Goal: Task Accomplishment & Management: Use online tool/utility

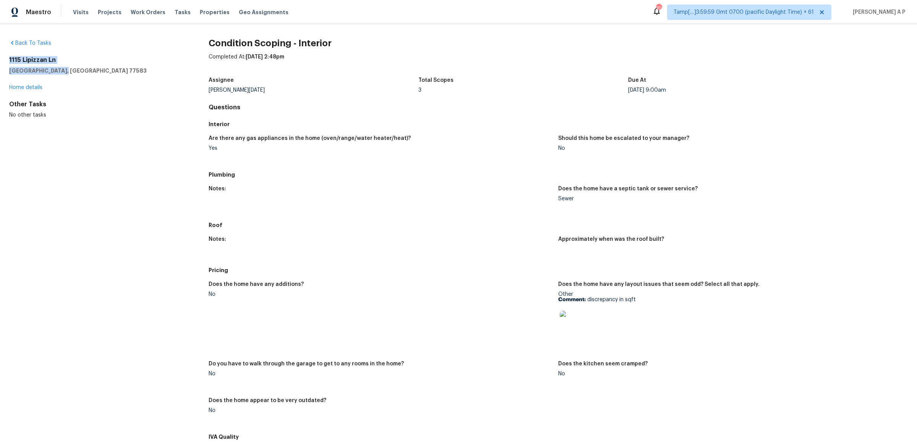
drag, startPoint x: 62, startPoint y: 72, endPoint x: 8, endPoint y: 60, distance: 54.8
click at [8, 60] on div "Back To Tasks 1115 Lipizzan Ln Rosharon, TX 77583 Home details Other Tasks No o…" at bounding box center [458, 235] width 917 height 422
copy div "1115 Lipizzan Ln Rosharon, TX 77583"
click at [153, 54] on div "Back To Tasks 1115 Lipizzan Ln Rosharon, TX 77583 Home details Other Tasks No o…" at bounding box center [96, 78] width 175 height 79
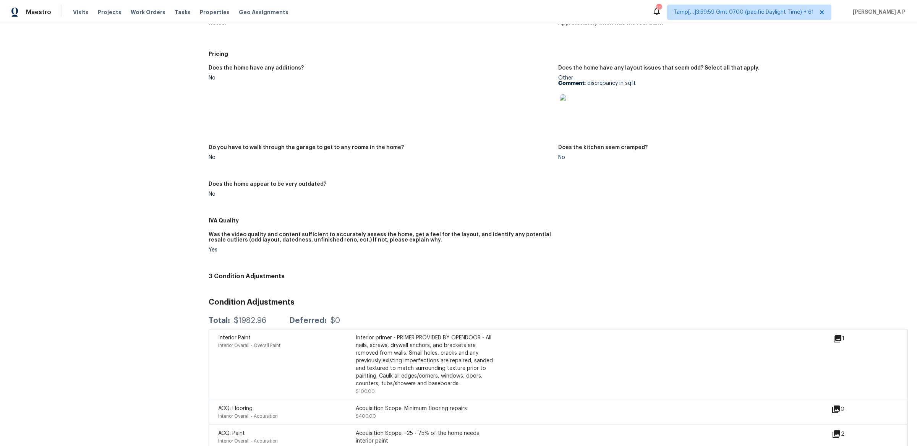
scroll to position [235, 0]
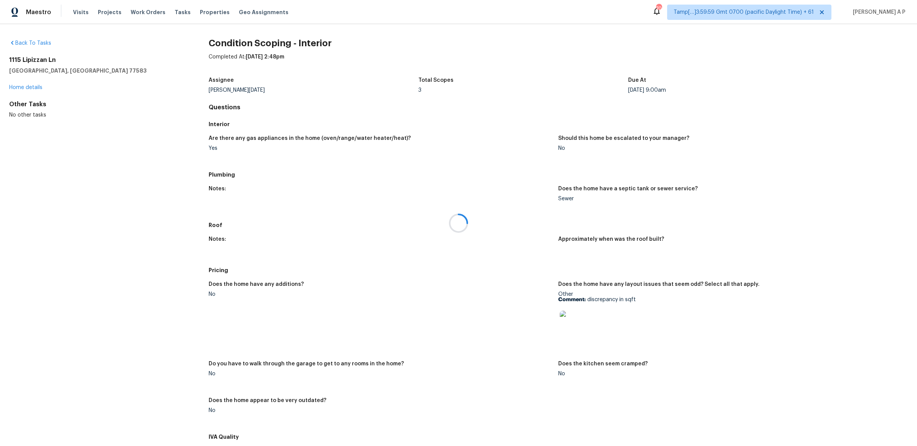
click at [80, 14] on div at bounding box center [458, 223] width 917 height 446
click at [81, 13] on span "Visits" at bounding box center [81, 12] width 16 height 8
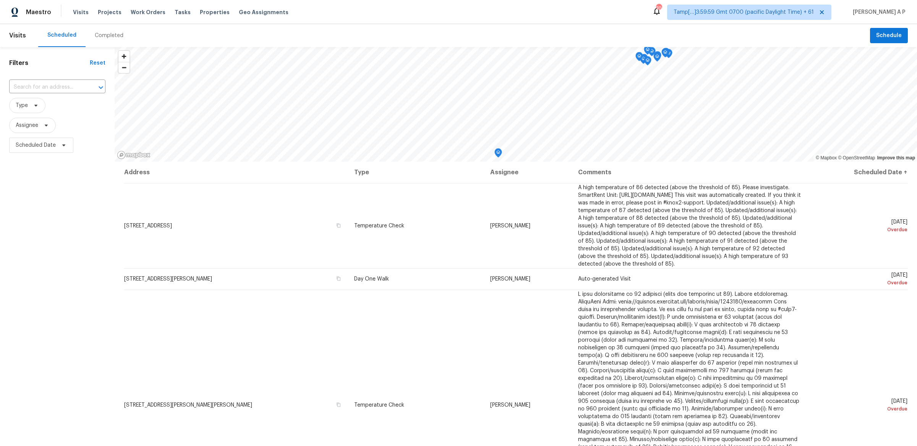
click at [114, 35] on div "Completed" at bounding box center [109, 36] width 29 height 8
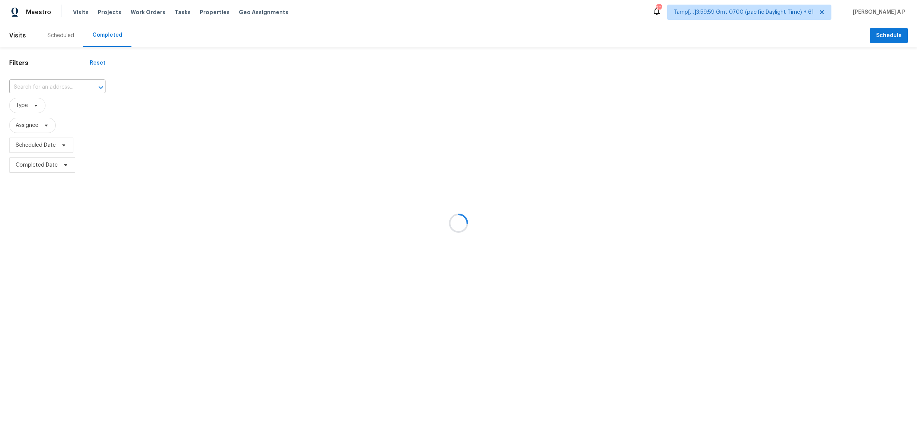
click at [70, 86] on div at bounding box center [458, 223] width 917 height 446
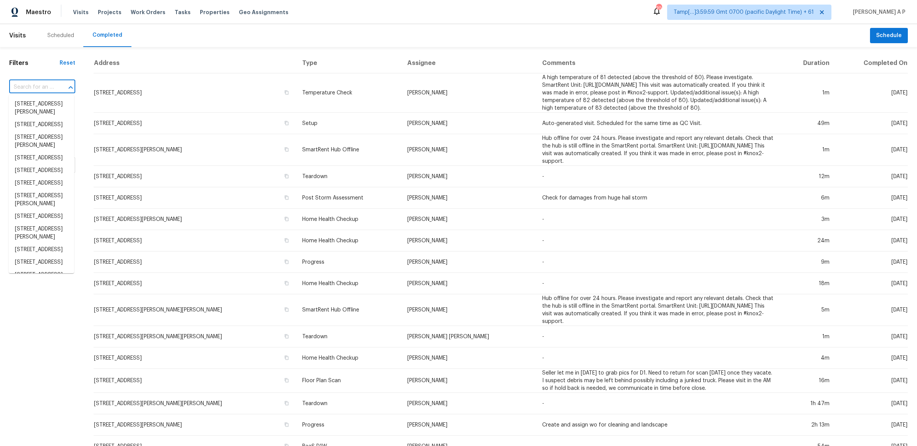
click at [49, 85] on input "text" at bounding box center [31, 87] width 45 height 12
paste input "1115 Lipizzan Ln Rosharon, TX 77583"
type input "1115 Lipizzan Ln Rosharon, TX 77583"
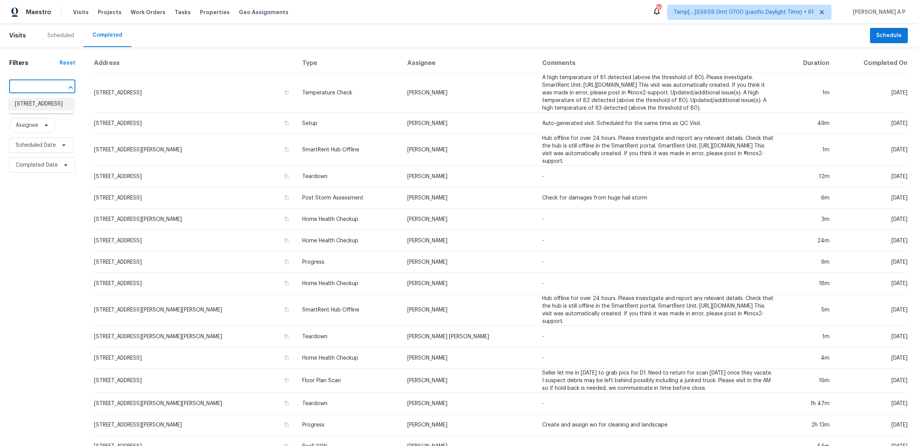
click at [49, 104] on li "1115 Lipizzan Ln, Rosharon, TX 77583" at bounding box center [41, 104] width 65 height 13
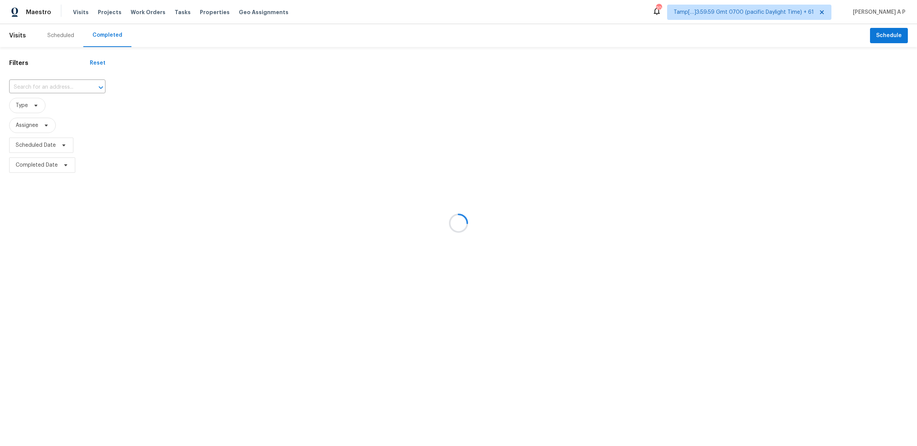
type input "1115 Lipizzan Ln, Rosharon, TX 77583"
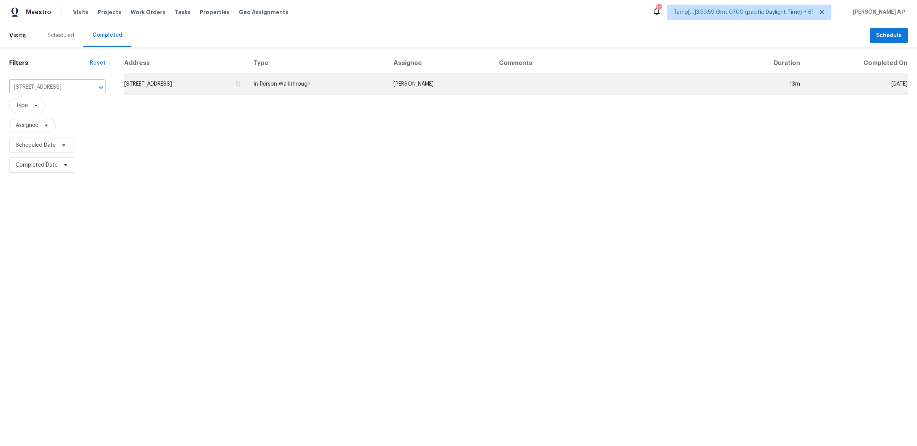
click at [241, 89] on td "1115 Lipizzan Ln, Rosharon, TX 77583" at bounding box center [185, 83] width 123 height 21
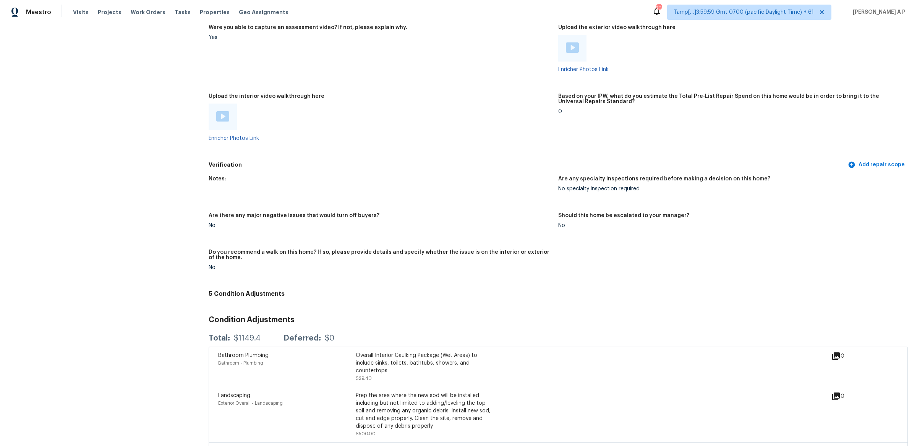
scroll to position [1283, 0]
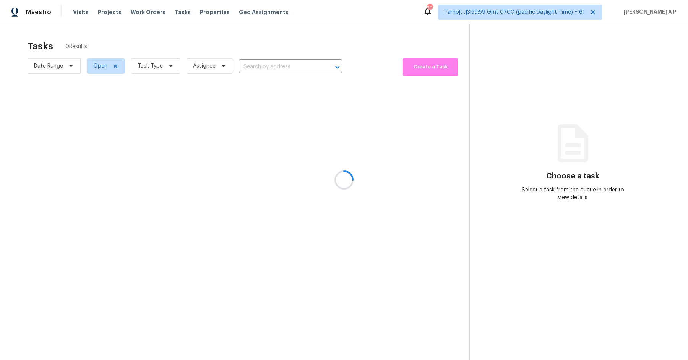
click at [69, 65] on div at bounding box center [344, 180] width 688 height 360
click at [67, 65] on div at bounding box center [344, 180] width 688 height 360
click at [57, 65] on div at bounding box center [344, 180] width 688 height 360
click at [70, 67] on div at bounding box center [344, 180] width 688 height 360
click at [283, 67] on div at bounding box center [344, 180] width 688 height 360
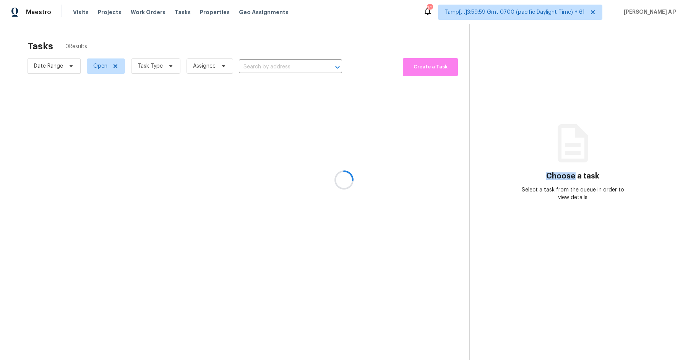
click at [283, 67] on div at bounding box center [344, 180] width 688 height 360
click at [271, 67] on div at bounding box center [344, 180] width 688 height 360
click at [272, 65] on div at bounding box center [344, 180] width 688 height 360
click at [251, 68] on input "text" at bounding box center [280, 67] width 82 height 12
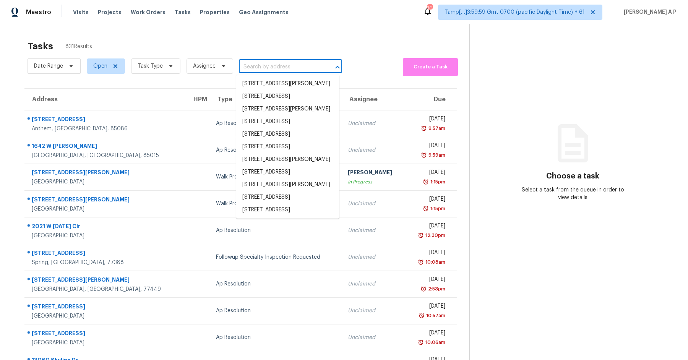
paste input "11030 Garvey Ave, El Monte, CA 91733"
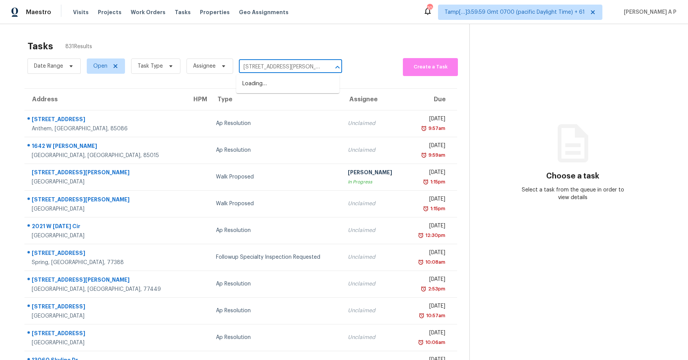
scroll to position [0, 18]
type input "11030 Garvey Ave, El Monte, CA 91733"
click at [69, 61] on span "Date Range" at bounding box center [54, 65] width 53 height 15
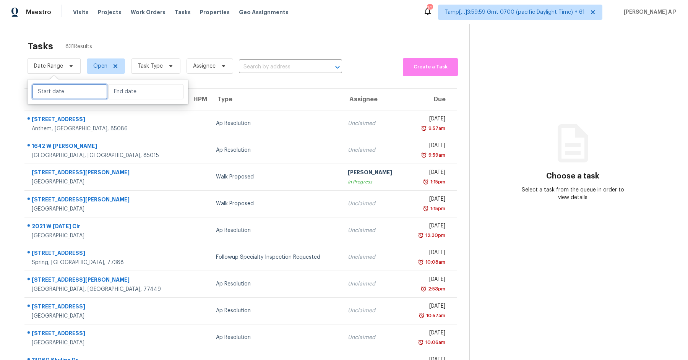
click at [71, 97] on input "text" at bounding box center [69, 91] width 75 height 15
select select "8"
select select "2025"
select select "9"
select select "2025"
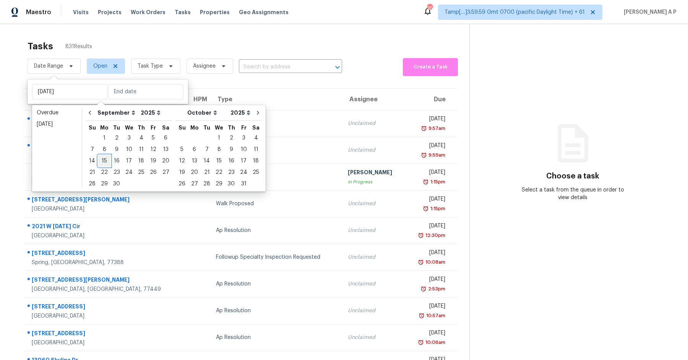
click at [104, 160] on div "15" at bounding box center [104, 161] width 12 height 11
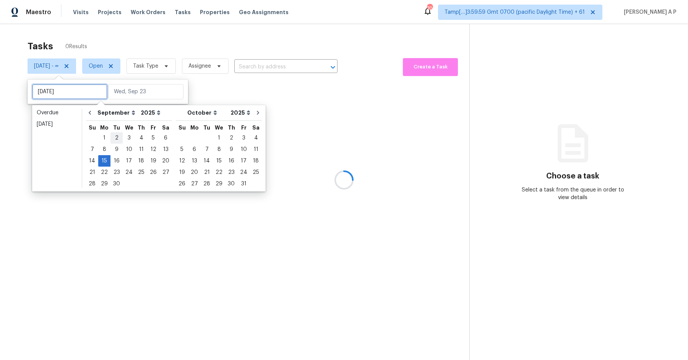
type input "Mon, Sep 08"
type input "[DATE]"
type input "Fri, Sep 05"
type input "[DATE]"
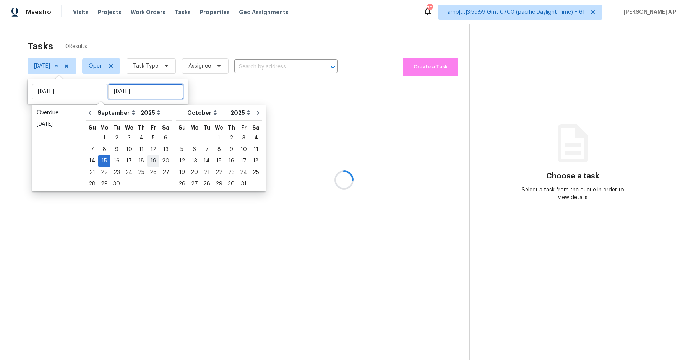
type input "[DATE]"
click at [150, 160] on div "19" at bounding box center [153, 161] width 12 height 11
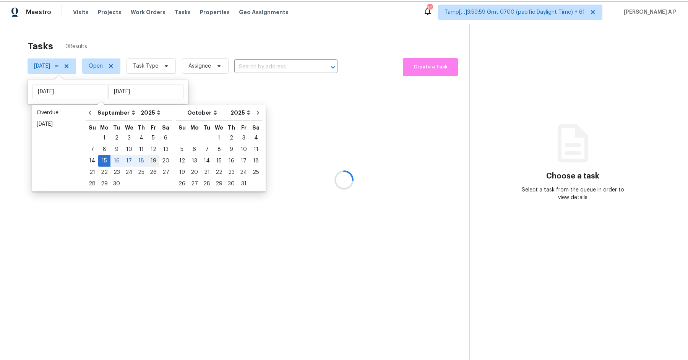
type input "[DATE]"
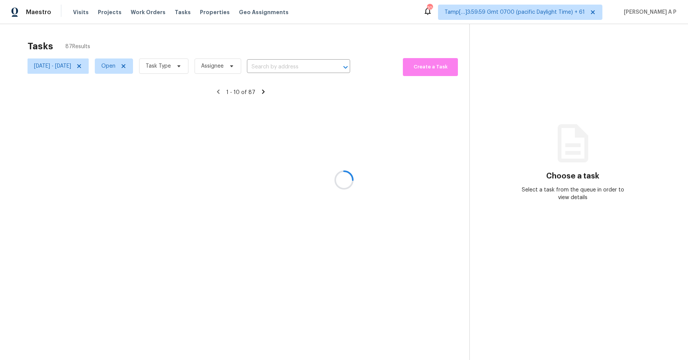
click at [129, 69] on div at bounding box center [344, 180] width 688 height 360
click at [131, 66] on div at bounding box center [344, 180] width 688 height 360
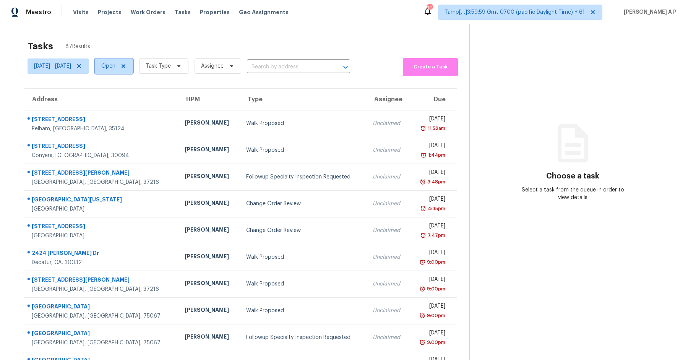
click at [115, 65] on span "Open" at bounding box center [108, 66] width 14 height 8
click at [139, 97] on label "Closed" at bounding box center [137, 99] width 28 height 8
click at [128, 97] on input "Closed" at bounding box center [125, 97] width 5 height 5
checkbox input "true"
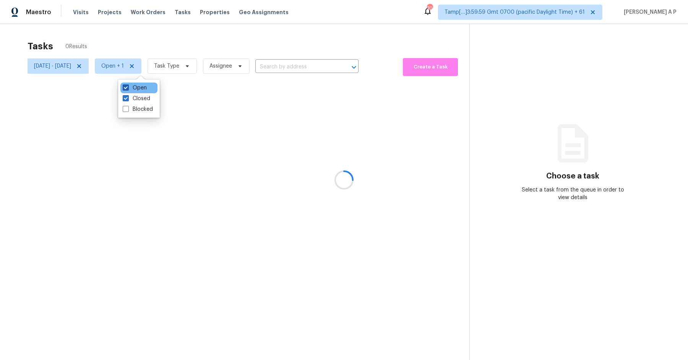
click at [139, 87] on label "Open" at bounding box center [135, 88] width 24 height 8
click at [128, 87] on input "Open" at bounding box center [125, 86] width 5 height 5
checkbox input "false"
click at [211, 68] on div at bounding box center [344, 180] width 688 height 360
click at [205, 67] on div at bounding box center [344, 180] width 688 height 360
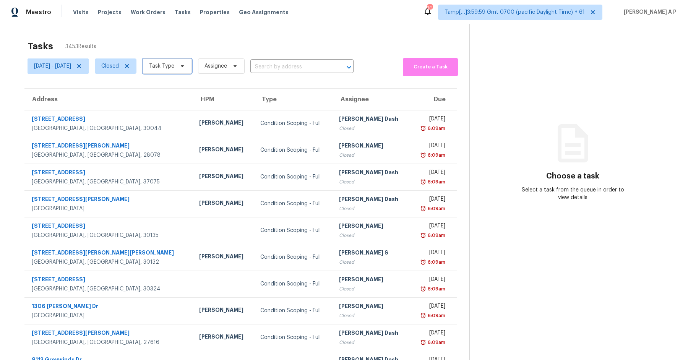
click at [185, 67] on icon at bounding box center [182, 66] width 6 height 6
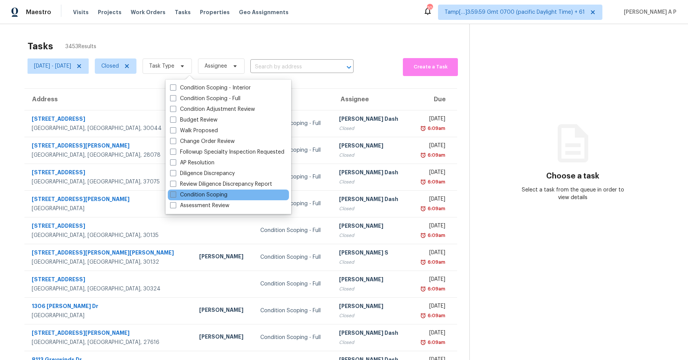
click at [198, 193] on label "Condition Scoping" at bounding box center [198, 195] width 57 height 8
click at [175, 193] on input "Condition Scoping" at bounding box center [172, 193] width 5 height 5
checkbox input "true"
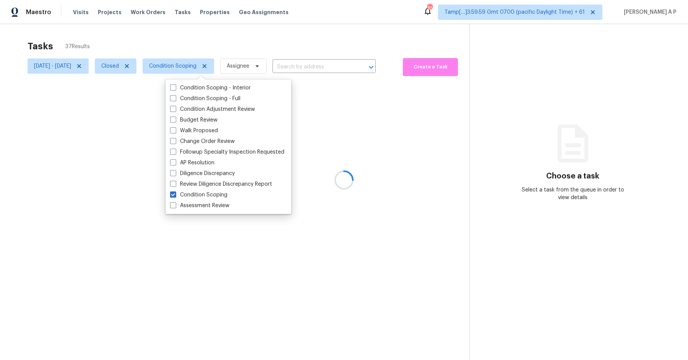
click at [406, 97] on div at bounding box center [344, 180] width 688 height 360
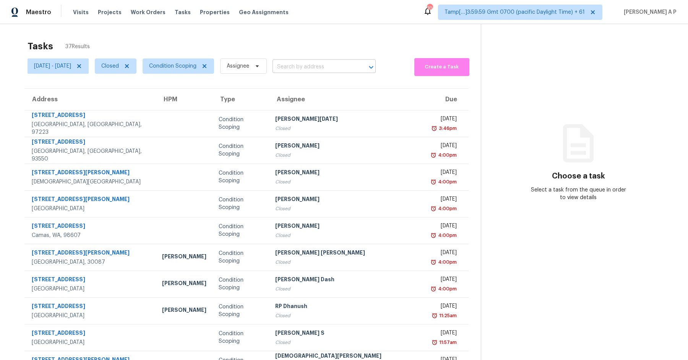
click at [347, 64] on input "text" at bounding box center [314, 67] width 82 height 12
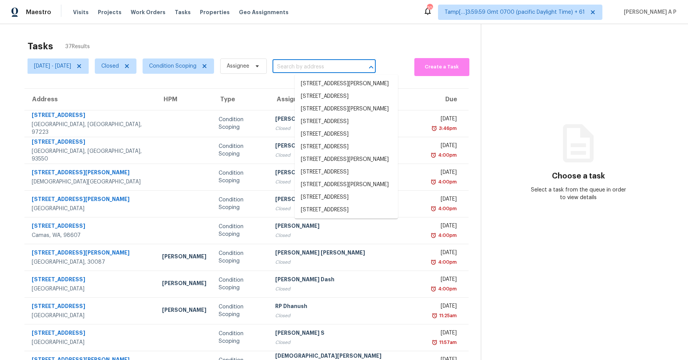
paste input "11030 Garvey Ave, El Monte, CA 91733"
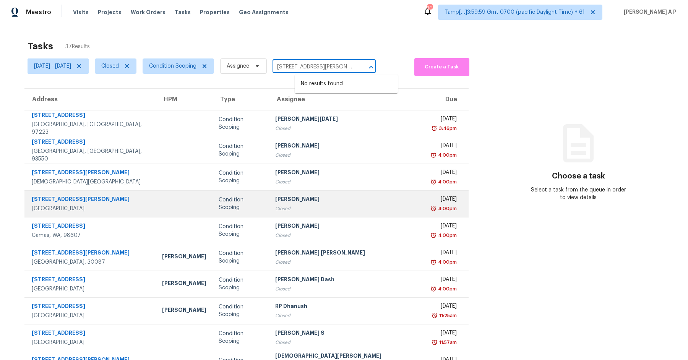
type input "11030 Garvey Ave, El Monte, CA 91733"
click at [238, 204] on div "Condition Scoping" at bounding box center [241, 203] width 44 height 15
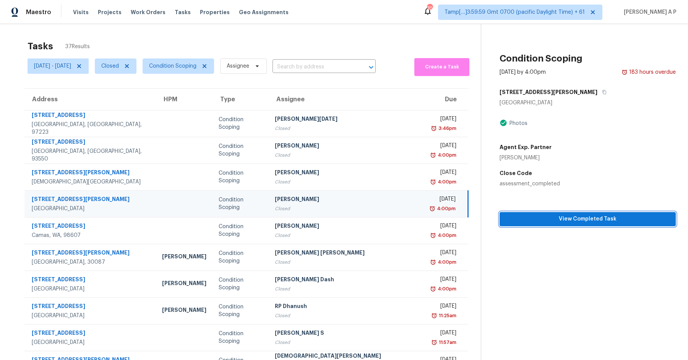
click at [568, 218] on span "View Completed Task" at bounding box center [588, 219] width 164 height 10
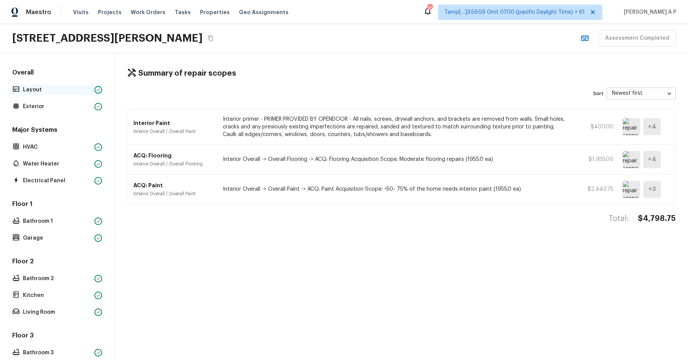
click at [87, 91] on p "Layout" at bounding box center [57, 90] width 68 height 8
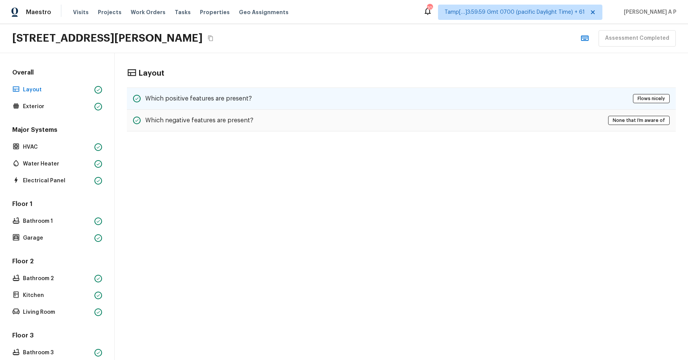
click at [220, 104] on div "Which positive features are present? Flows nicely" at bounding box center [401, 99] width 549 height 22
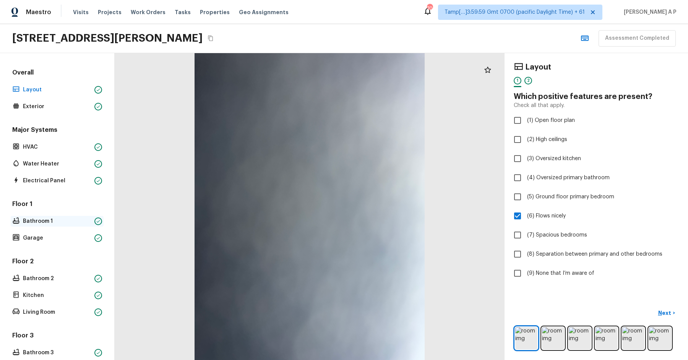
click at [52, 277] on p "Bathroom 2" at bounding box center [57, 279] width 68 height 8
click at [71, 218] on p "Bathroom 1" at bounding box center [57, 221] width 68 height 8
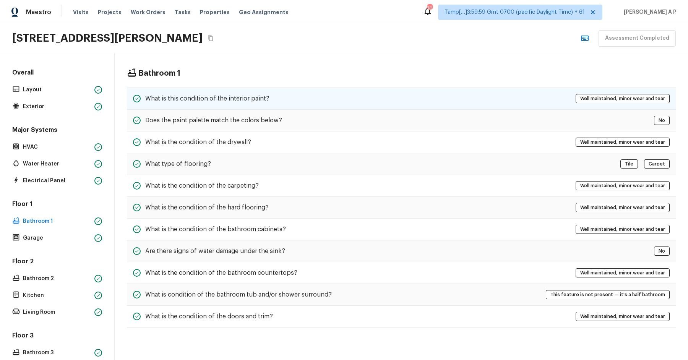
click at [346, 99] on div "What is this condition of the interior paint? Well maintained, minor wear and t…" at bounding box center [401, 99] width 549 height 22
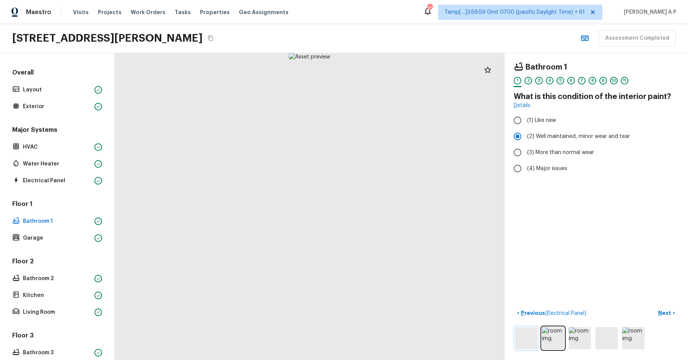
click at [521, 347] on img at bounding box center [526, 338] width 22 height 22
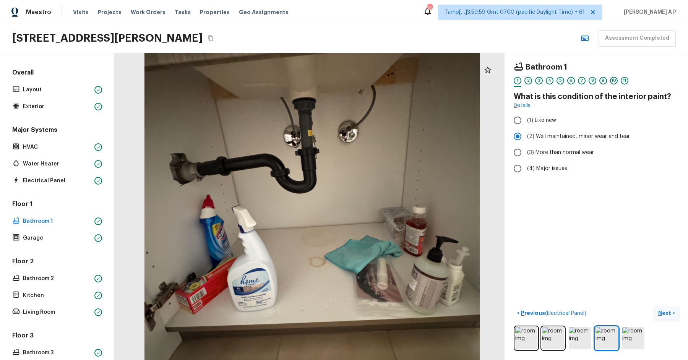
click at [658, 307] on button "Next >" at bounding box center [666, 313] width 24 height 13
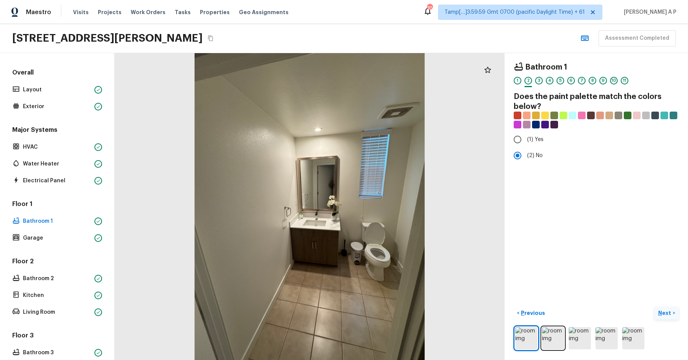
click at [658, 307] on button "Next >" at bounding box center [666, 313] width 24 height 13
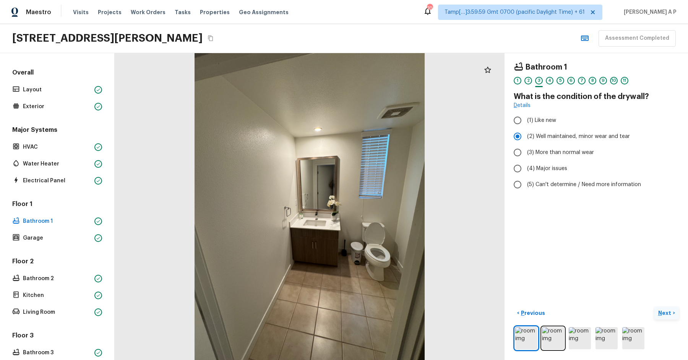
click at [658, 307] on button "Next >" at bounding box center [666, 313] width 24 height 13
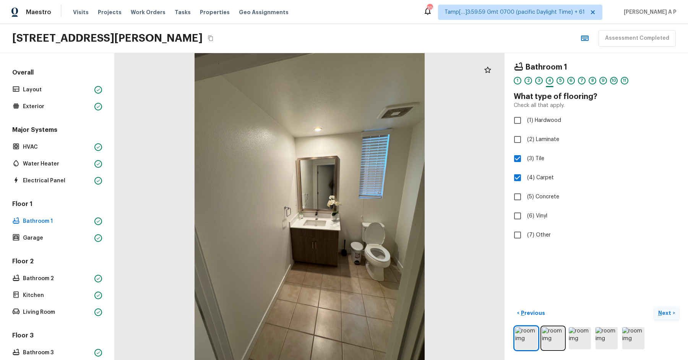
click at [658, 307] on button "Next >" at bounding box center [666, 313] width 24 height 13
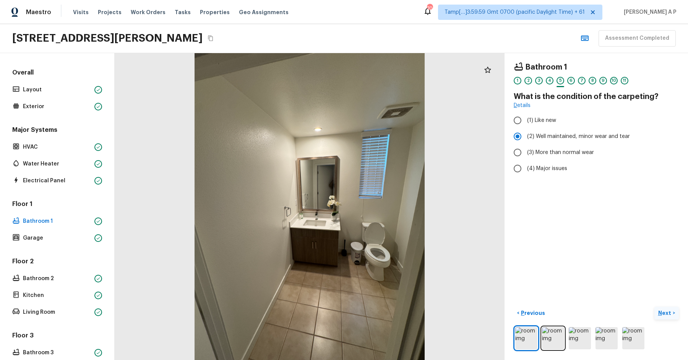
click at [658, 307] on button "Next >" at bounding box center [666, 313] width 24 height 13
click at [664, 312] on p "Next" at bounding box center [665, 313] width 15 height 8
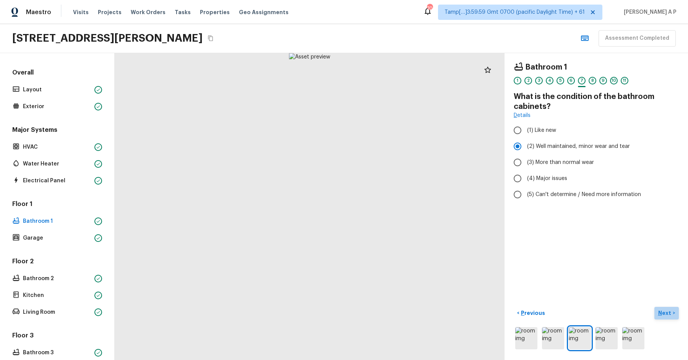
click at [662, 312] on p "Next" at bounding box center [665, 313] width 15 height 8
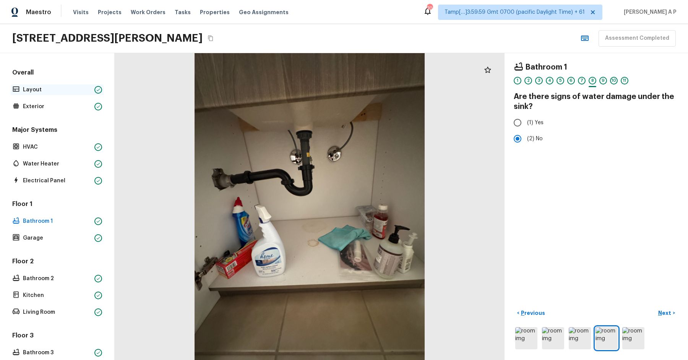
click at [52, 90] on p "Layout" at bounding box center [57, 90] width 68 height 8
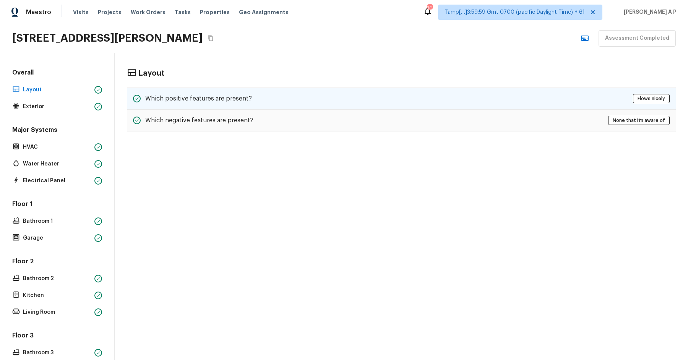
click at [235, 101] on h5 "Which positive features are present?" at bounding box center [198, 98] width 107 height 8
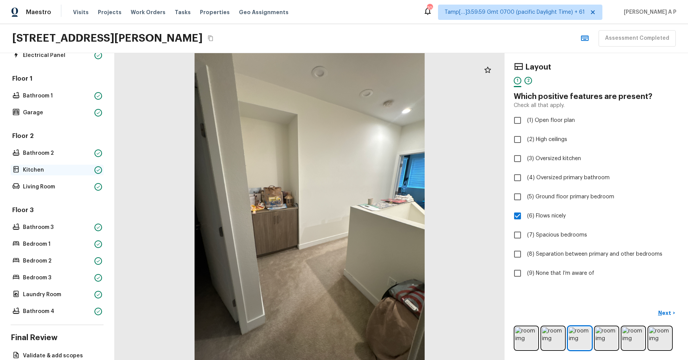
scroll to position [132, 0]
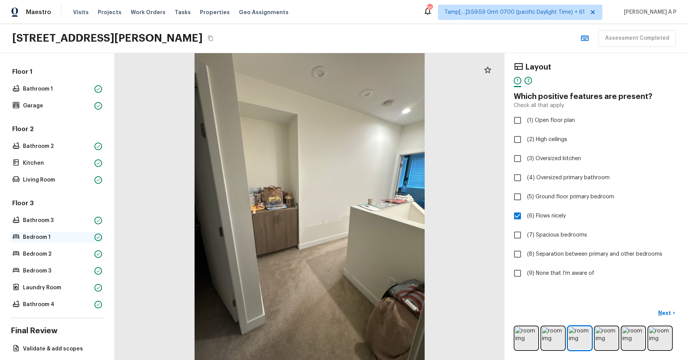
click at [57, 236] on p "Bedroom 1" at bounding box center [57, 238] width 68 height 8
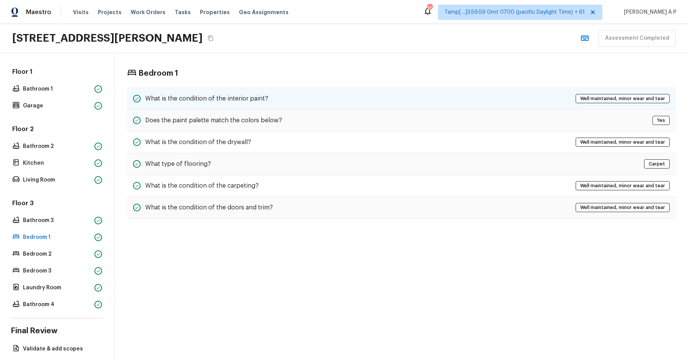
click at [205, 94] on div "What is the condition of the interior paint?" at bounding box center [200, 98] width 135 height 9
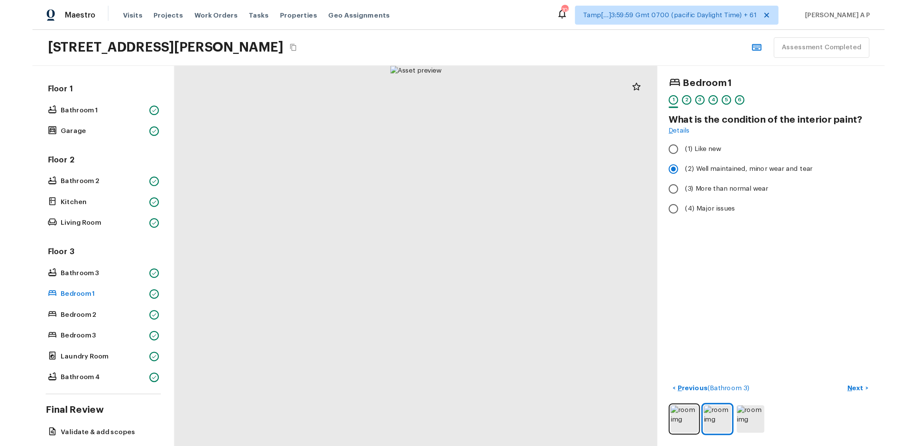
scroll to position [165, 0]
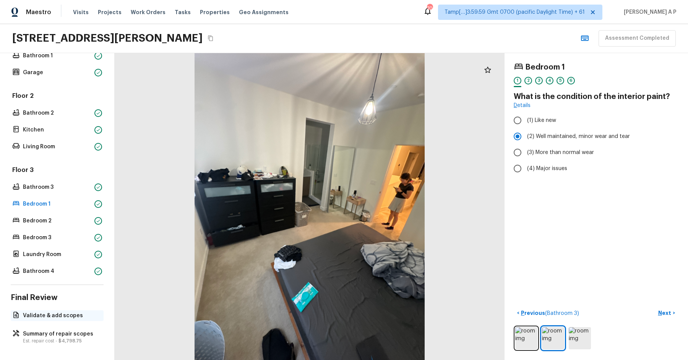
click at [53, 312] on p "Validate & add scopes" at bounding box center [61, 316] width 76 height 8
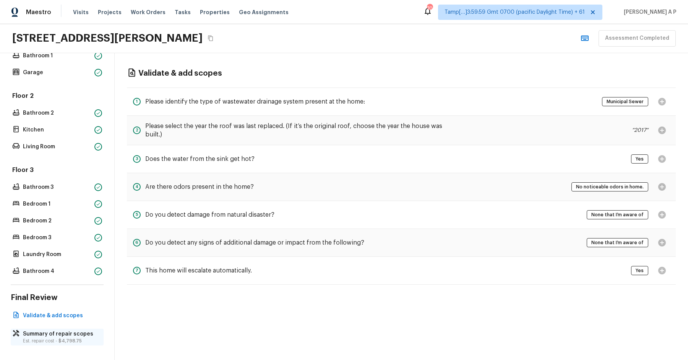
click at [64, 333] on p "Summary of repair scopes" at bounding box center [61, 334] width 76 height 8
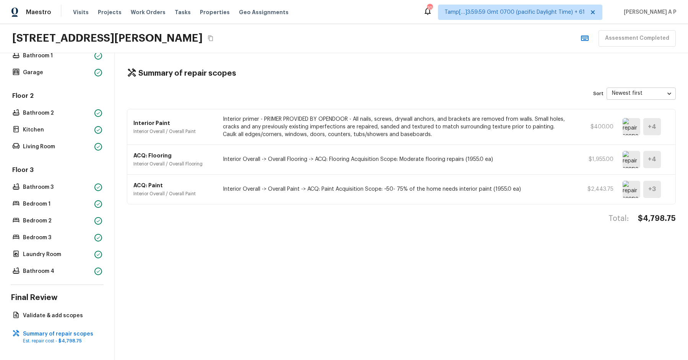
click at [414, 131] on p "Interior primer - PRIMER PROVIDED BY OPENDOOR - All nails, screws, drywall anch…" at bounding box center [396, 126] width 347 height 23
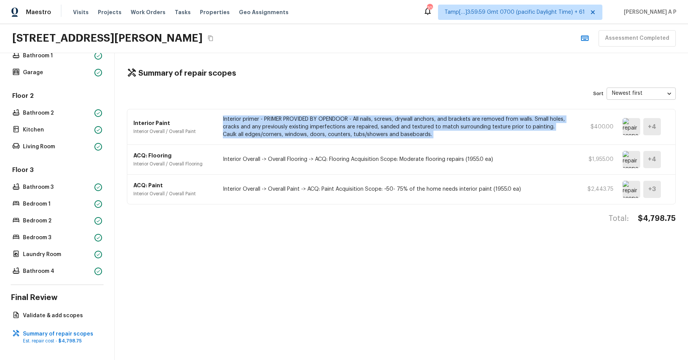
click at [414, 131] on p "Interior primer - PRIMER PROVIDED BY OPENDOOR - All nails, screws, drywall anch…" at bounding box center [396, 126] width 347 height 23
click at [453, 143] on div "Interior Paint Interior Overall / Overall Paint Interior primer - PRIMER PROVID…" at bounding box center [401, 127] width 548 height 36
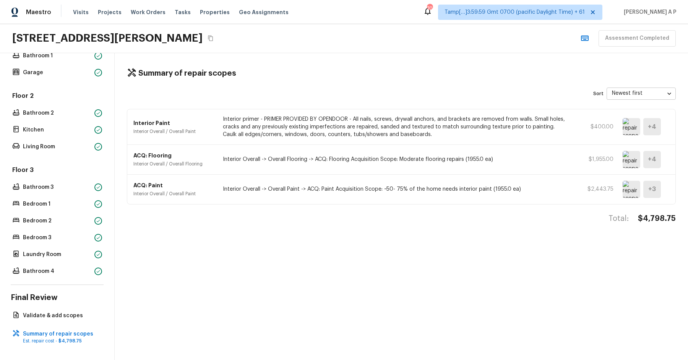
click at [378, 164] on div "ACQ: Flooring Interior Overall / Overall Flooring Interior Overall -> Overall F…" at bounding box center [401, 160] width 548 height 30
click at [623, 127] on div "Interior Paint Interior Overall / Overall Paint Interior primer - PRIMER PROVID…" at bounding box center [401, 127] width 548 height 36
click at [595, 124] on p "$400.00" at bounding box center [596, 127] width 34 height 8
click at [430, 128] on p "Interior primer - PRIMER PROVIDED BY OPENDOOR - All nails, screws, drywall anch…" at bounding box center [396, 126] width 347 height 23
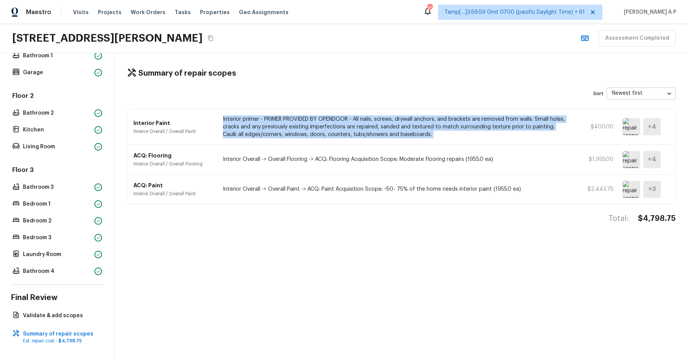
click at [430, 128] on p "Interior primer - PRIMER PROVIDED BY OPENDOOR - All nails, screws, drywall anch…" at bounding box center [396, 126] width 347 height 23
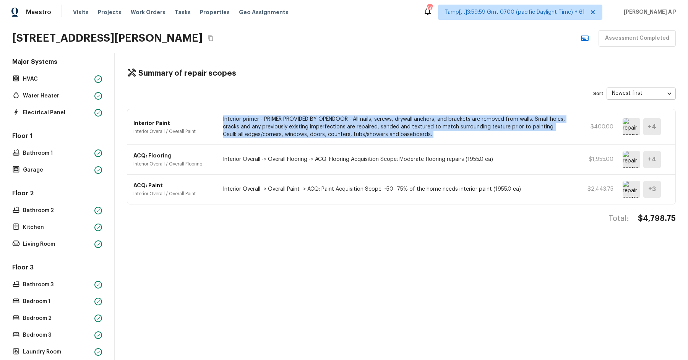
scroll to position [68, 0]
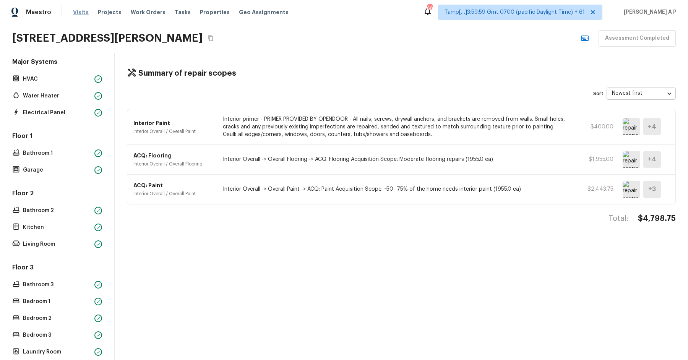
click at [81, 13] on span "Visits" at bounding box center [81, 12] width 16 height 8
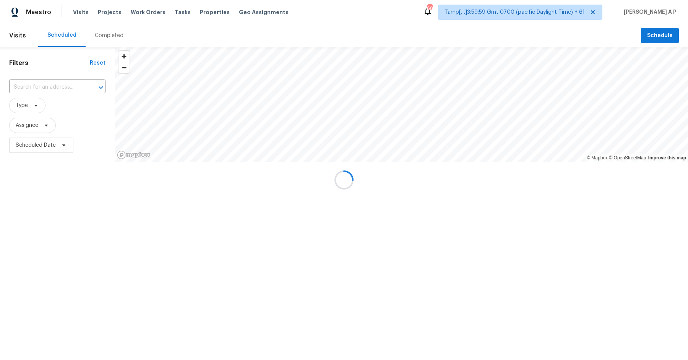
click at [101, 40] on div at bounding box center [344, 180] width 688 height 360
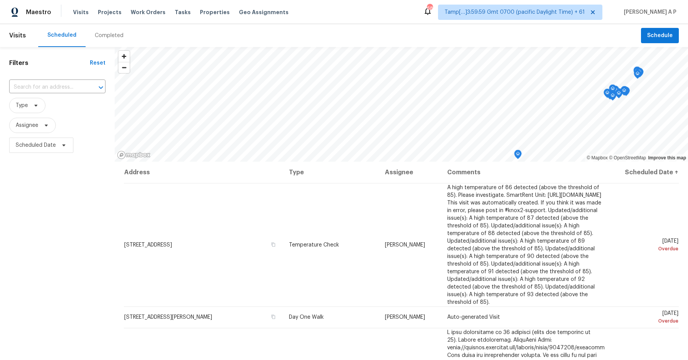
click at [103, 35] on div "Completed" at bounding box center [109, 36] width 29 height 8
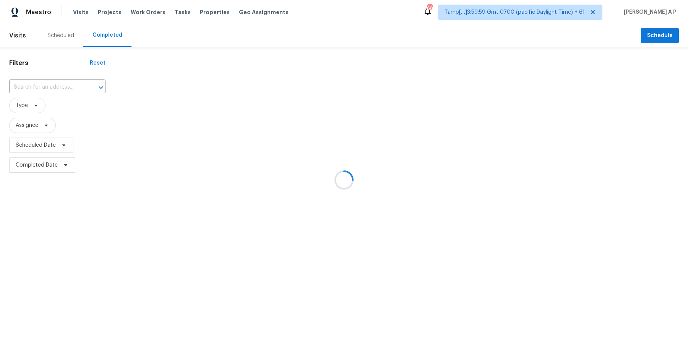
click at [171, 15] on div at bounding box center [344, 180] width 688 height 360
click at [175, 11] on div at bounding box center [344, 180] width 688 height 360
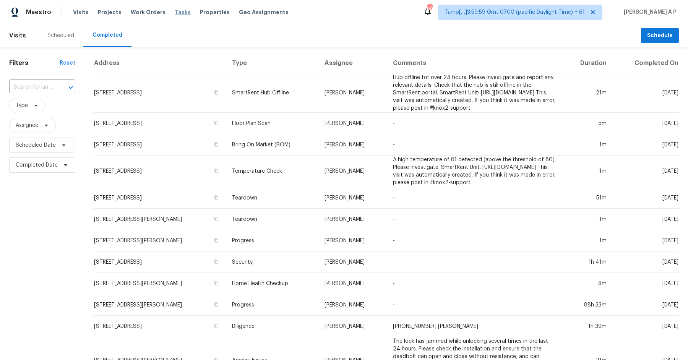
click at [175, 12] on span "Tasks" at bounding box center [183, 12] width 16 height 5
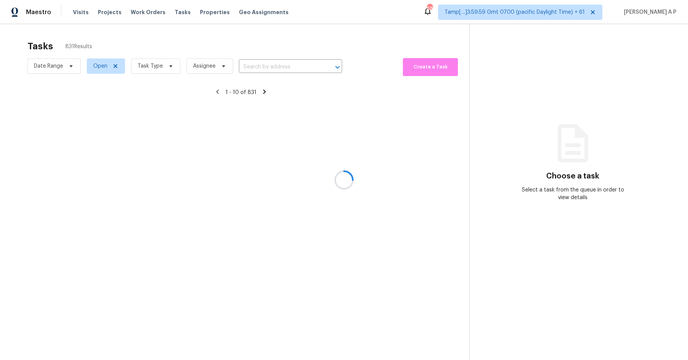
click at [277, 64] on div at bounding box center [344, 180] width 688 height 360
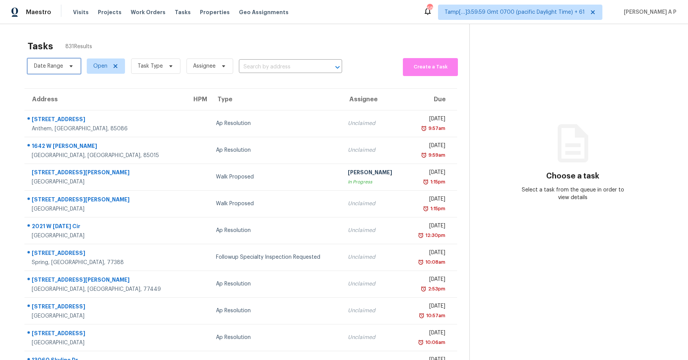
click at [61, 68] on span "Date Range" at bounding box center [48, 66] width 29 height 8
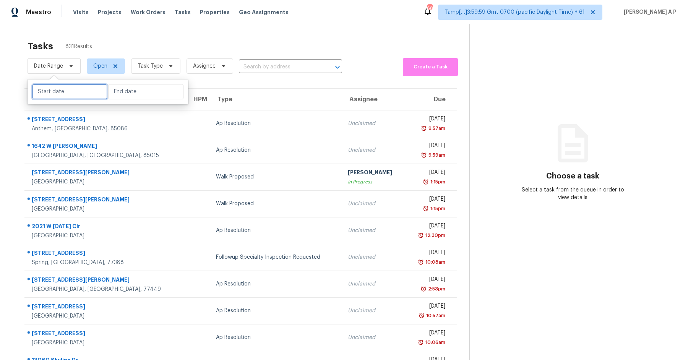
click at [62, 90] on input "text" at bounding box center [69, 91] width 75 height 15
select select "8"
select select "2025"
select select "9"
select select "2025"
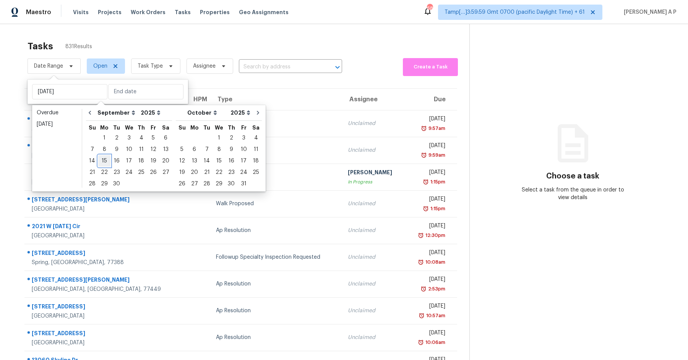
click at [106, 161] on div "15" at bounding box center [104, 161] width 12 height 11
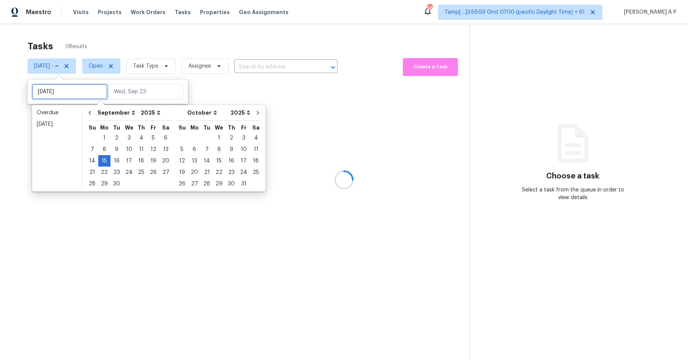
type input "[DATE]"
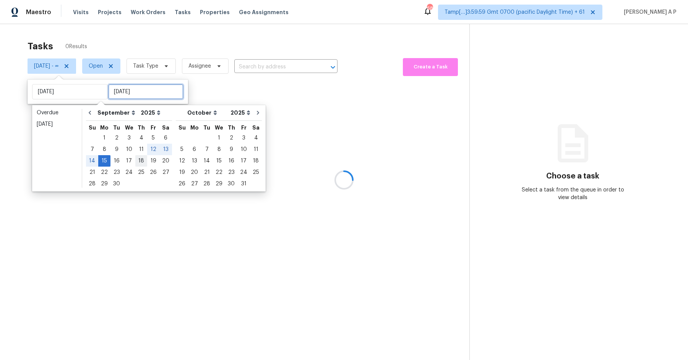
type input "[DATE]"
click at [152, 160] on div "19" at bounding box center [153, 161] width 12 height 11
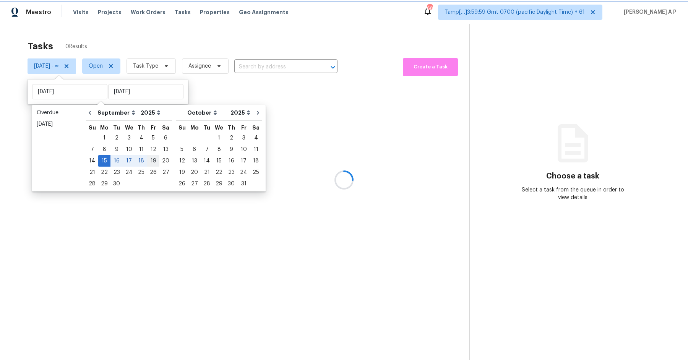
type input "[DATE]"
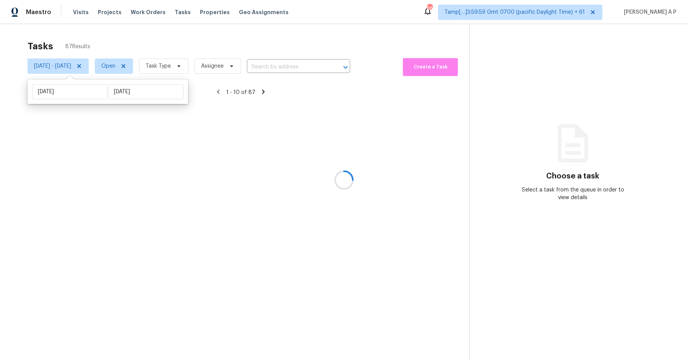
click at [137, 65] on div at bounding box center [344, 180] width 688 height 360
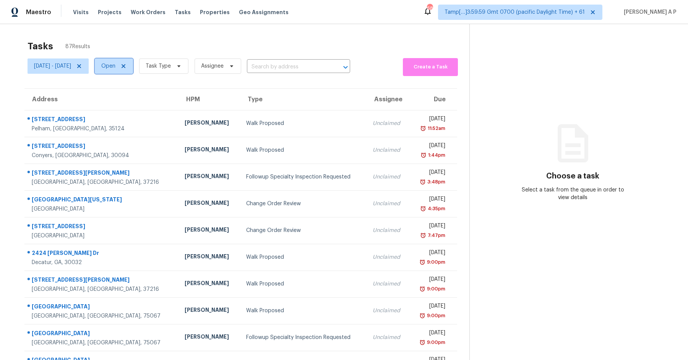
click at [115, 65] on span "Open" at bounding box center [108, 66] width 14 height 8
click at [144, 99] on label "Closed" at bounding box center [137, 99] width 28 height 8
click at [128, 99] on input "Closed" at bounding box center [125, 97] width 5 height 5
checkbox input "true"
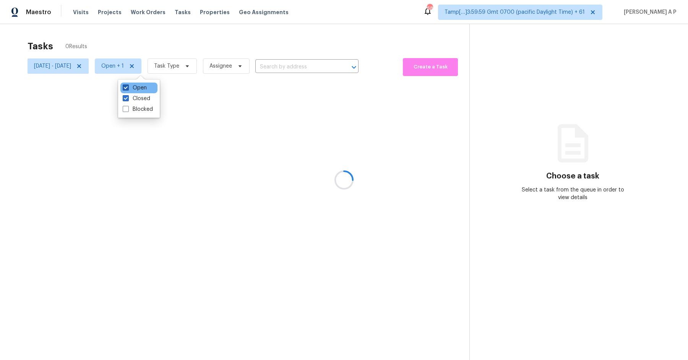
click at [144, 87] on label "Open" at bounding box center [135, 88] width 24 height 8
click at [128, 87] on input "Open" at bounding box center [125, 86] width 5 height 5
checkbox input "false"
click at [182, 69] on div at bounding box center [344, 180] width 688 height 360
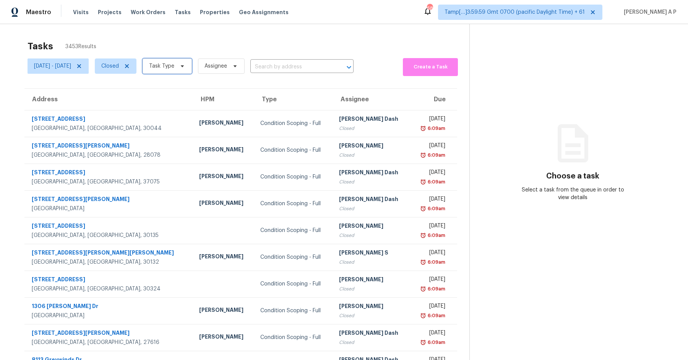
click at [174, 68] on span "Task Type" at bounding box center [161, 66] width 25 height 8
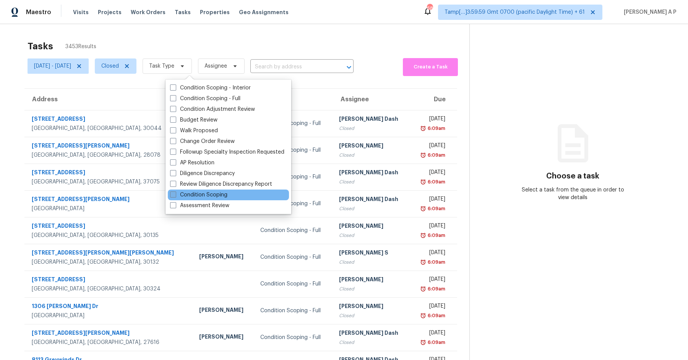
click at [211, 193] on label "Condition Scoping" at bounding box center [198, 195] width 57 height 8
click at [175, 193] on input "Condition Scoping" at bounding box center [172, 193] width 5 height 5
checkbox input "true"
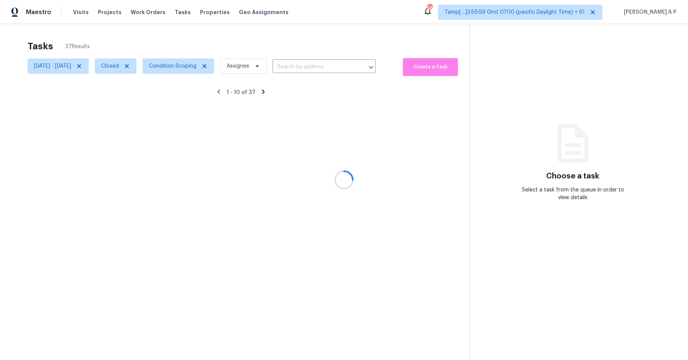
click at [337, 65] on div at bounding box center [344, 180] width 688 height 360
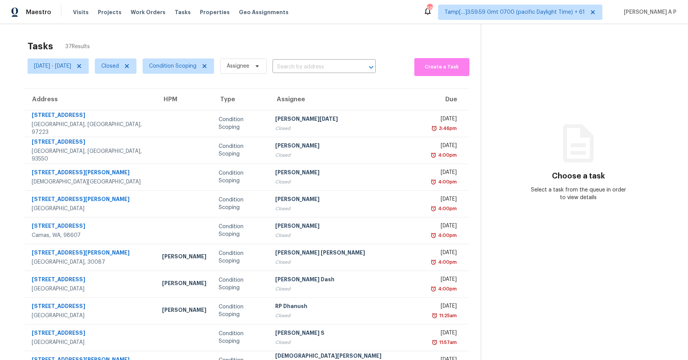
click at [337, 65] on input "text" at bounding box center [314, 67] width 82 height 12
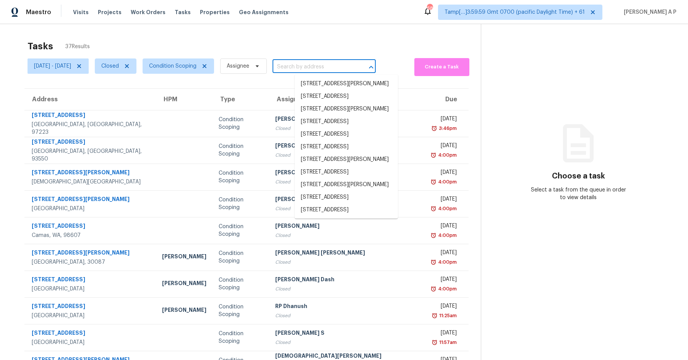
paste input "[STREET_ADDRESS]"
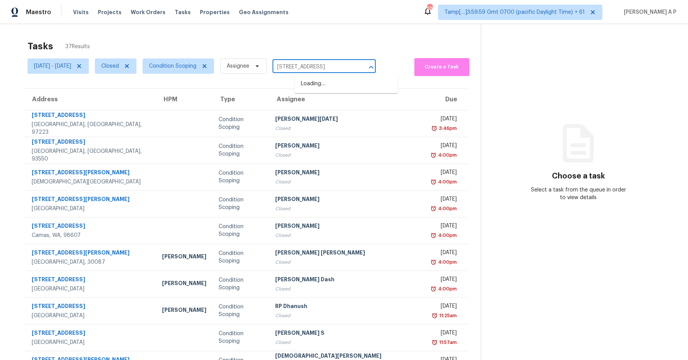
scroll to position [0, 43]
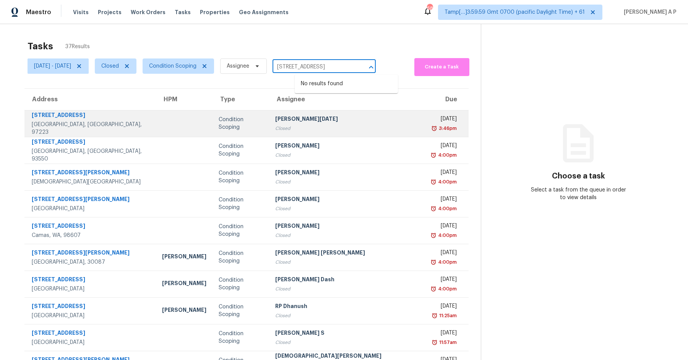
type input "[STREET_ADDRESS]"
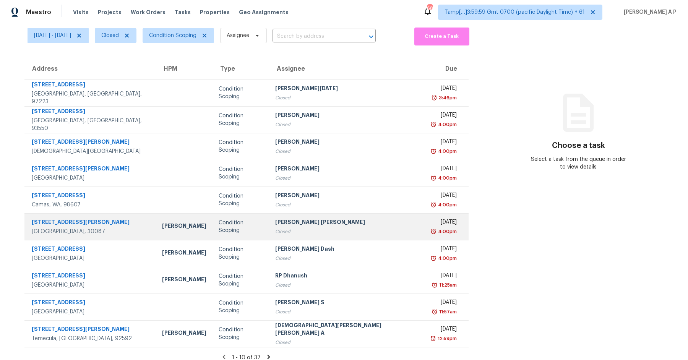
scroll to position [37, 0]
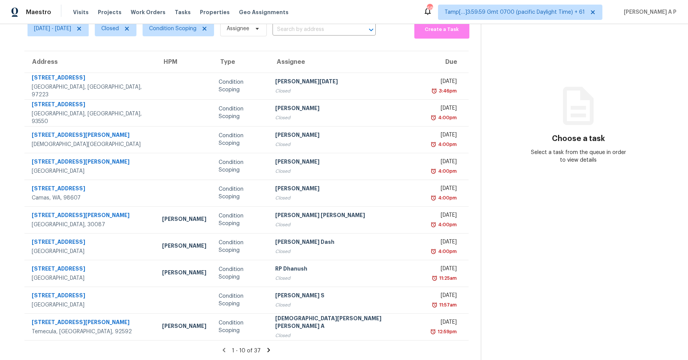
click at [265, 349] on icon at bounding box center [268, 350] width 7 height 7
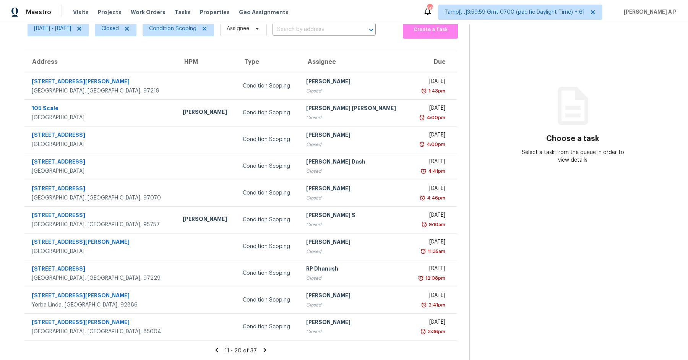
click at [264, 350] on icon at bounding box center [265, 350] width 3 height 4
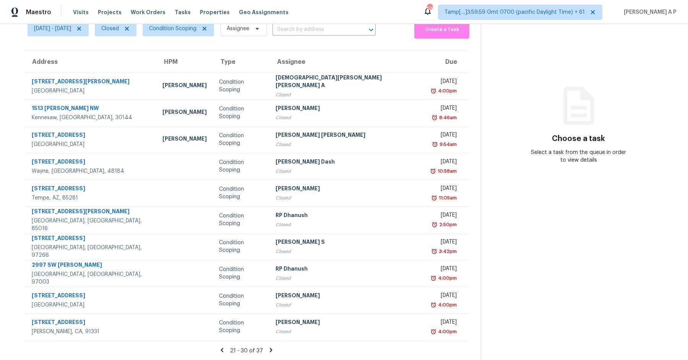
click at [268, 349] on icon at bounding box center [271, 350] width 7 height 7
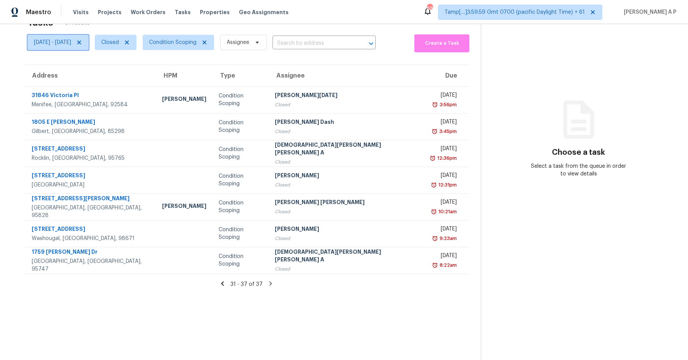
click at [71, 44] on span "[DATE] - [DATE]" at bounding box center [52, 43] width 37 height 8
click at [219, 282] on icon at bounding box center [222, 283] width 7 height 7
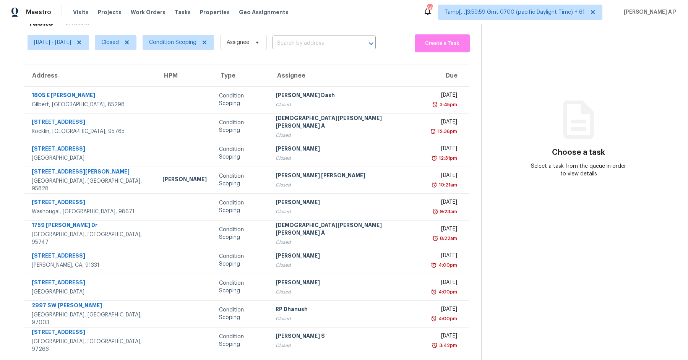
scroll to position [37, 0]
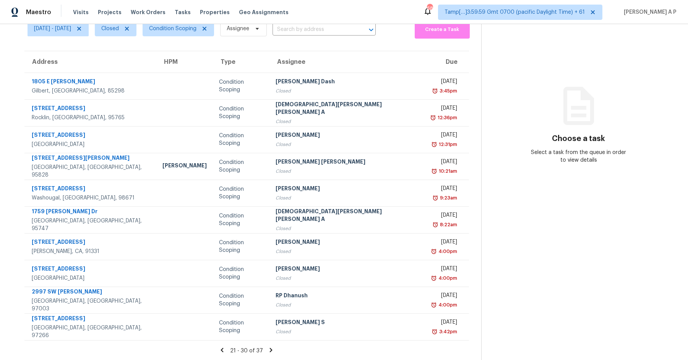
click at [220, 348] on icon at bounding box center [222, 350] width 7 height 7
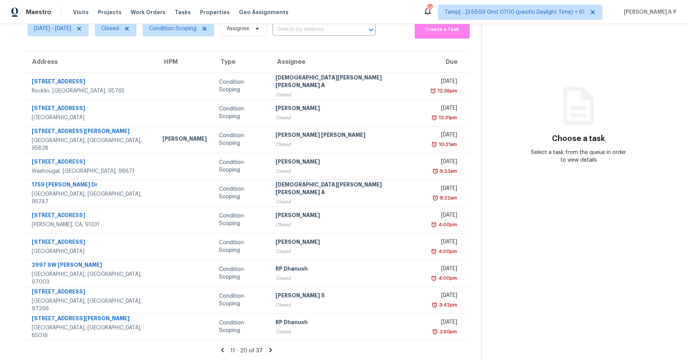
click at [219, 352] on icon at bounding box center [222, 350] width 7 height 7
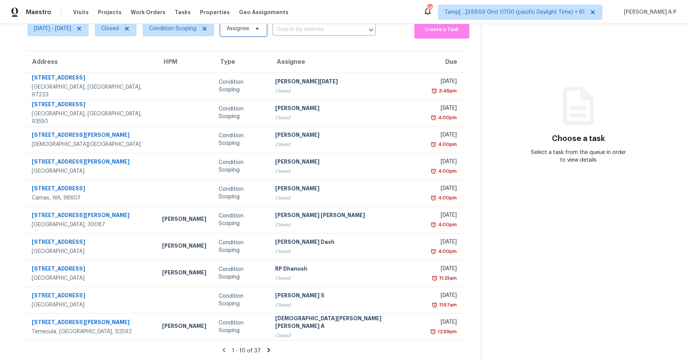
click at [249, 29] on span "Assignee" at bounding box center [238, 29] width 23 height 8
type input "rajesh m"
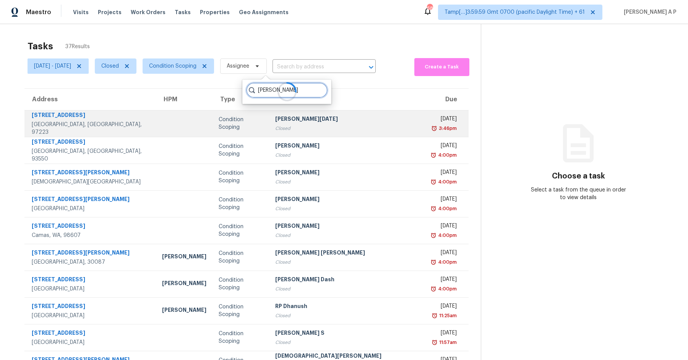
scroll to position [0, 0]
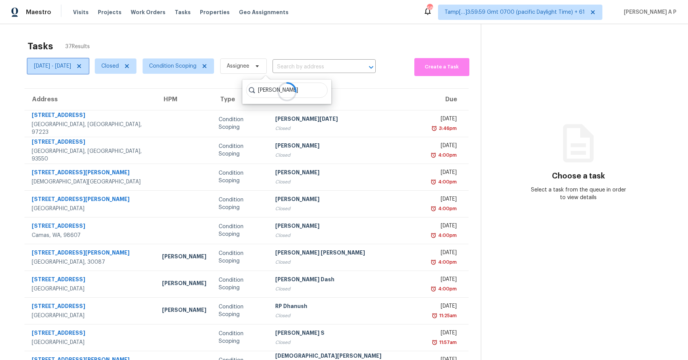
click at [71, 67] on span "[DATE] - [DATE]" at bounding box center [52, 66] width 37 height 8
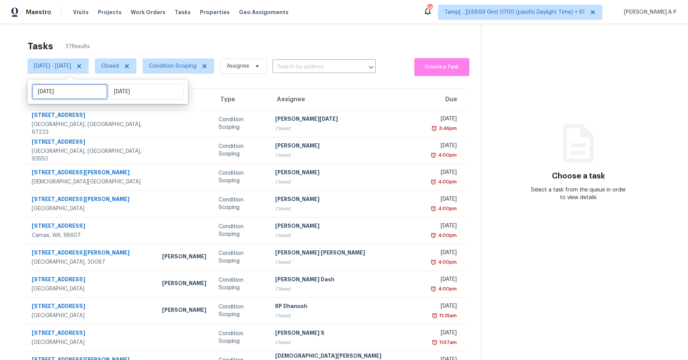
click at [83, 93] on input "[DATE]" at bounding box center [69, 91] width 75 height 15
select select "8"
select select "2025"
select select "9"
select select "2025"
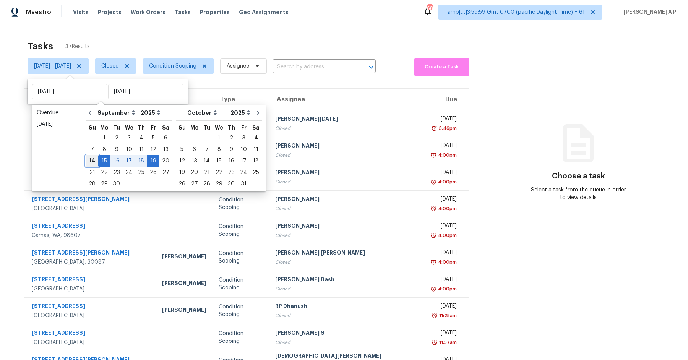
click at [95, 159] on div "14" at bounding box center [92, 161] width 12 height 11
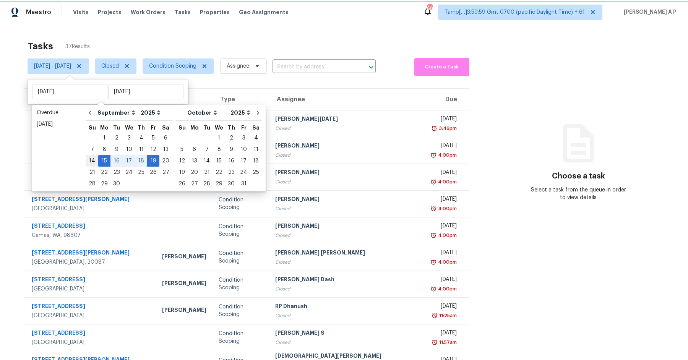
type input "Sun, Sep 14"
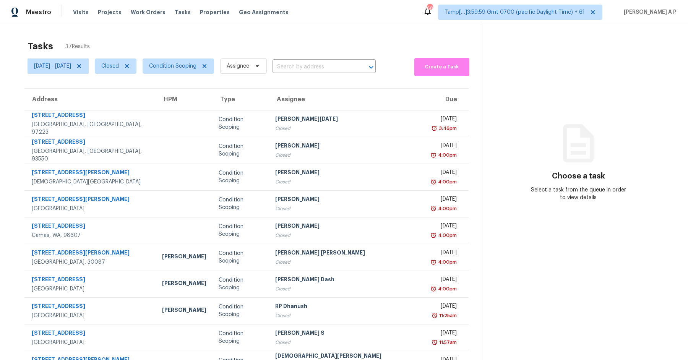
click at [312, 43] on div "Tasks 37 Results" at bounding box center [254, 46] width 453 height 20
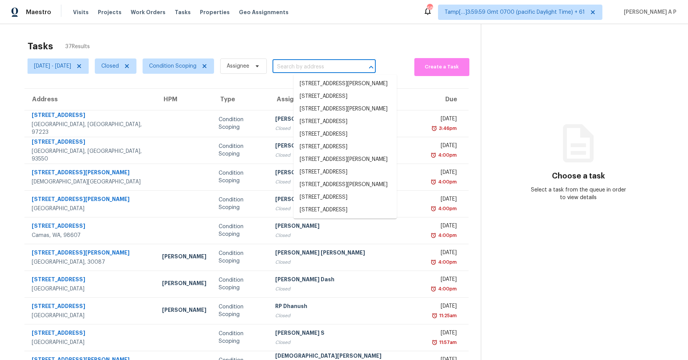
click at [315, 69] on input "text" at bounding box center [314, 67] width 82 height 12
paste input "[STREET_ADDRESS]"
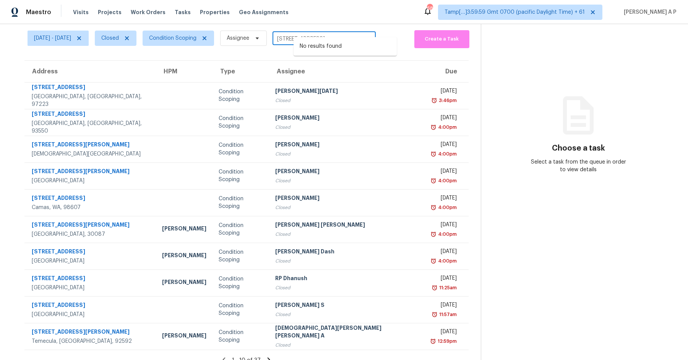
scroll to position [37, 0]
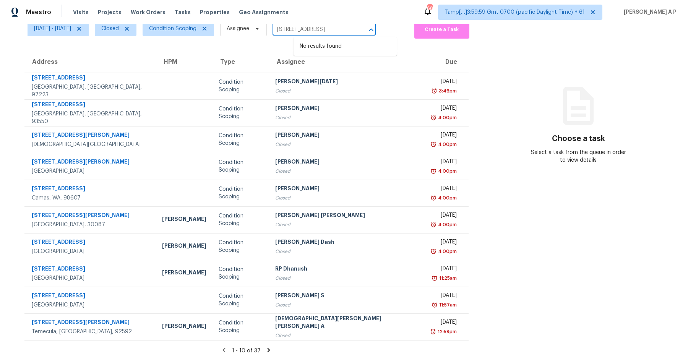
click at [354, 32] on input "[STREET_ADDRESS]" at bounding box center [314, 30] width 82 height 12
type input "3163 E Mineral Park Rd, San"
click at [265, 352] on icon at bounding box center [268, 350] width 7 height 7
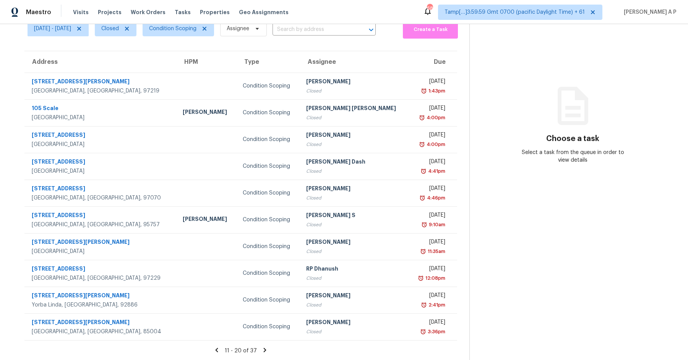
click at [266, 348] on icon at bounding box center [264, 350] width 7 height 7
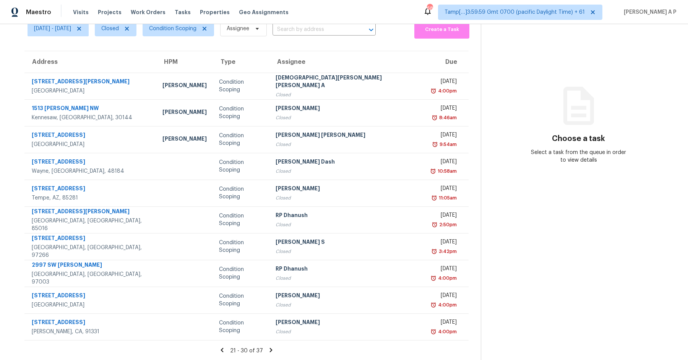
click at [270, 350] on icon at bounding box center [271, 350] width 3 height 4
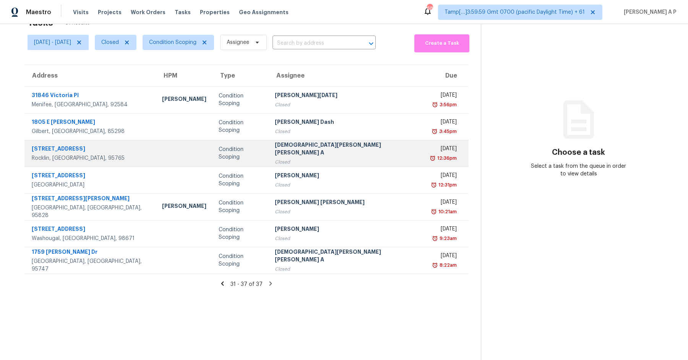
scroll to position [0, 0]
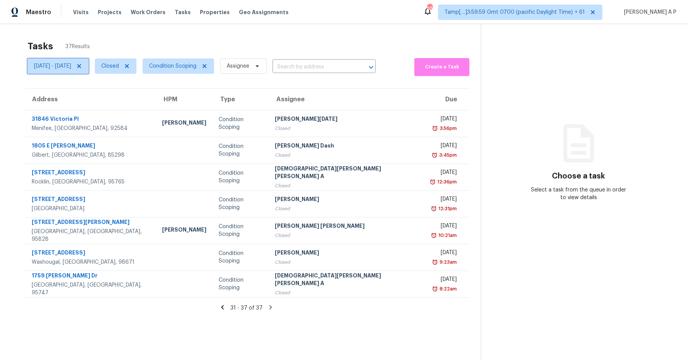
click at [71, 66] on span "Sun, Sep 14 - Fri, Sep 19" at bounding box center [52, 66] width 37 height 8
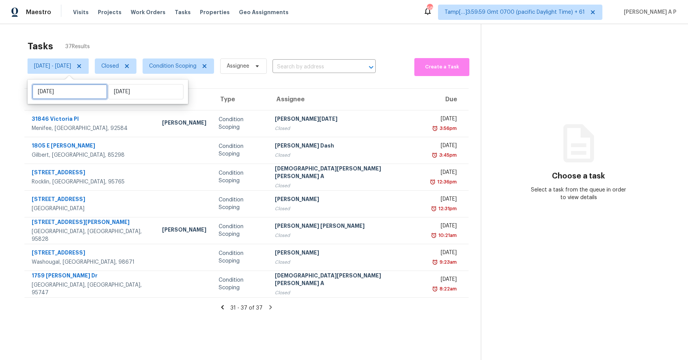
click at [77, 92] on input "Sun, Sep 14" at bounding box center [69, 91] width 75 height 15
select select "8"
select select "2025"
select select "9"
select select "2025"
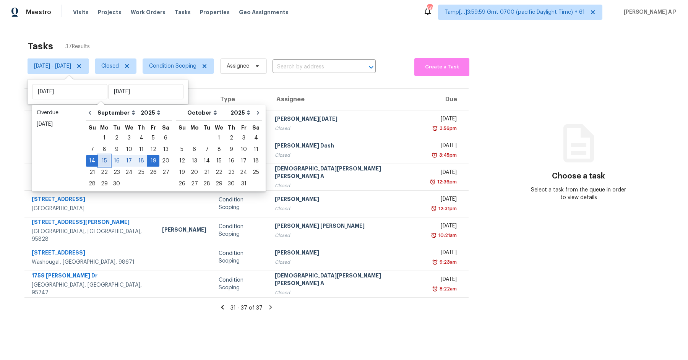
click at [105, 163] on div "15" at bounding box center [104, 161] width 12 height 11
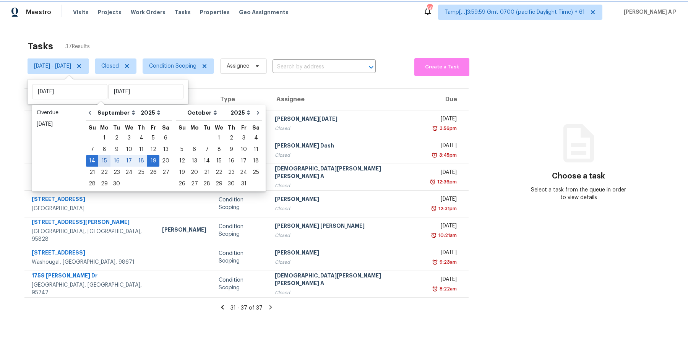
type input "[DATE]"
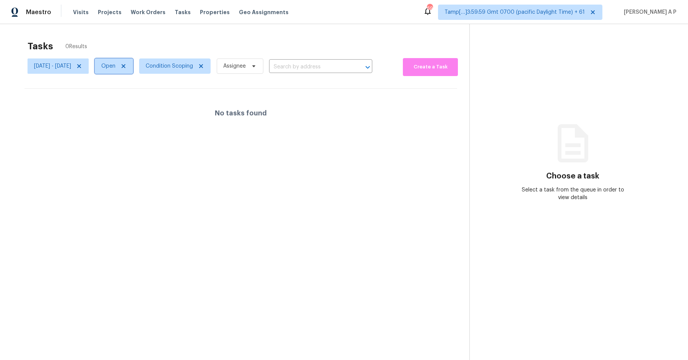
click at [115, 69] on span "Open" at bounding box center [108, 66] width 14 height 8
click at [143, 96] on label "Closed" at bounding box center [137, 99] width 28 height 8
click at [128, 96] on input "Closed" at bounding box center [125, 97] width 5 height 5
checkbox input "true"
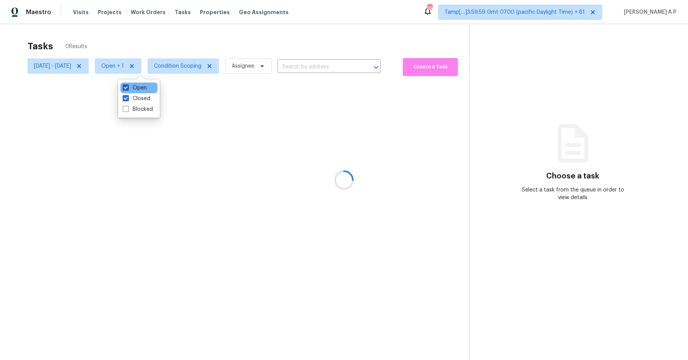
click at [143, 86] on label "Open" at bounding box center [135, 88] width 24 height 8
click at [128, 86] on input "Open" at bounding box center [125, 86] width 5 height 5
checkbox input "false"
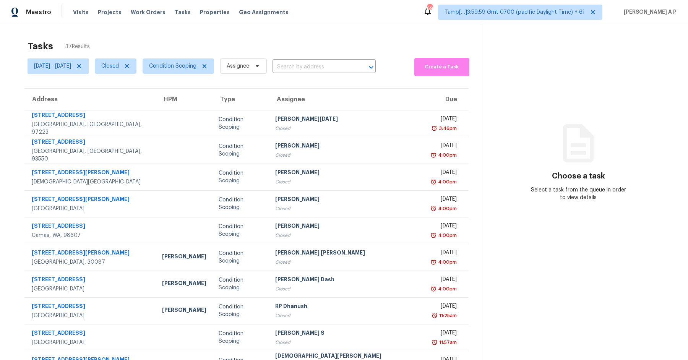
click at [319, 66] on input "text" at bounding box center [314, 67] width 82 height 12
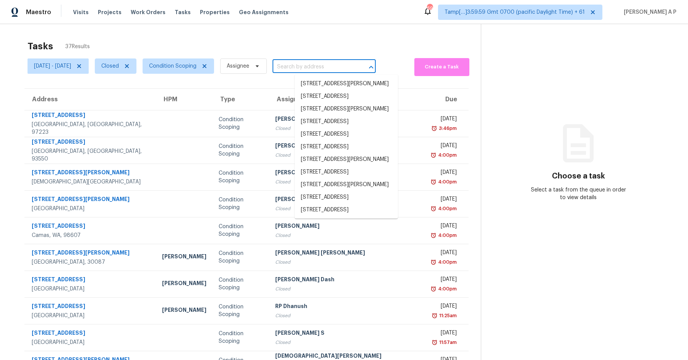
paste input "[STREET_ADDRESS]"
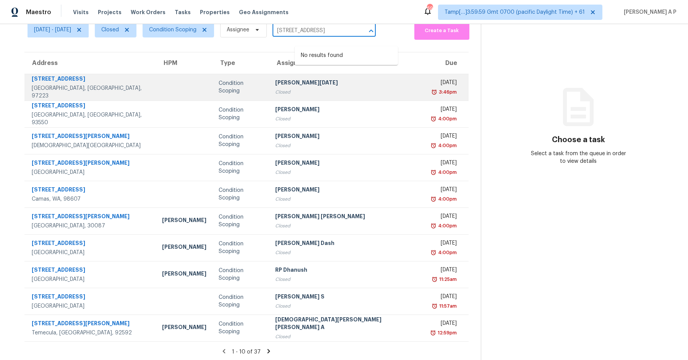
scroll to position [37, 0]
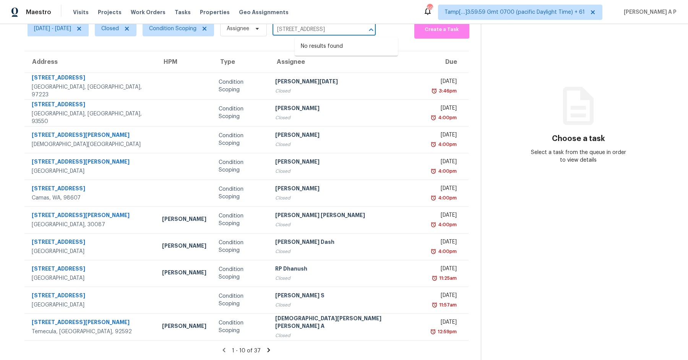
type input "[STREET_ADDRESS]"
click at [265, 348] on icon at bounding box center [268, 350] width 7 height 7
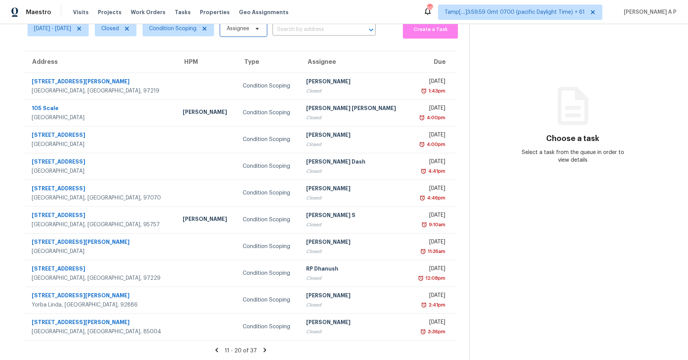
click at [260, 30] on icon at bounding box center [257, 29] width 6 height 6
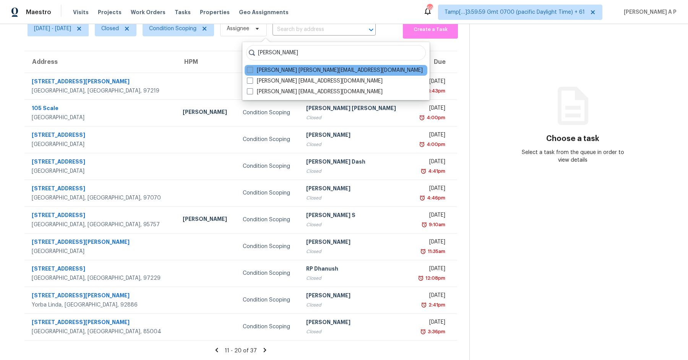
type input "[PERSON_NAME]"
click at [279, 68] on label "[PERSON_NAME] [PERSON_NAME][EMAIL_ADDRESS][DOMAIN_NAME]" at bounding box center [335, 71] width 176 height 8
click at [252, 68] on input "[PERSON_NAME] [PERSON_NAME][EMAIL_ADDRESS][DOMAIN_NAME]" at bounding box center [249, 69] width 5 height 5
checkbox input "true"
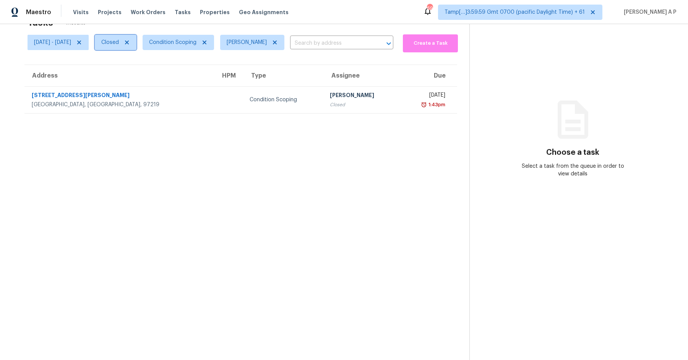
click at [119, 41] on span "Closed" at bounding box center [110, 43] width 18 height 8
click at [133, 73] on label "Open" at bounding box center [135, 75] width 24 height 8
click at [128, 73] on input "Open" at bounding box center [125, 73] width 5 height 5
checkbox input "true"
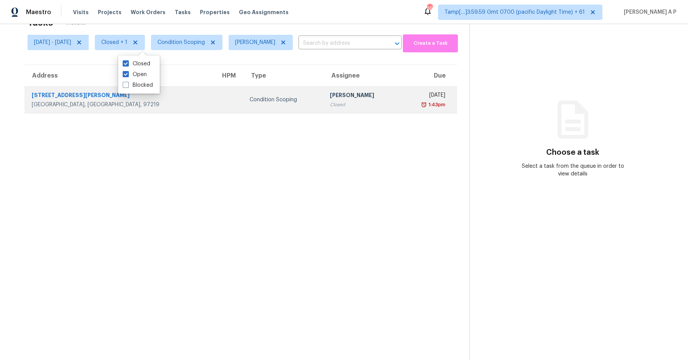
click at [250, 97] on div "Condition Scoping" at bounding box center [284, 100] width 68 height 8
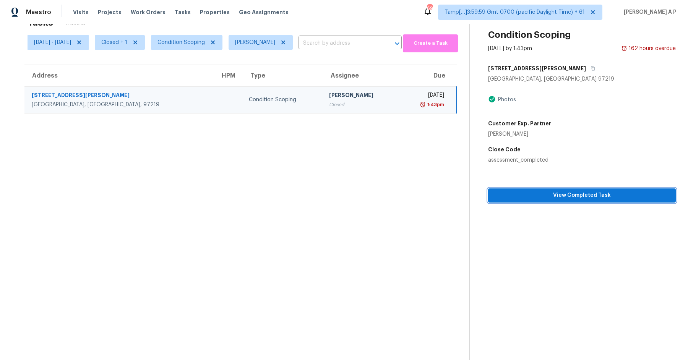
click at [596, 196] on span "View Completed Task" at bounding box center [581, 196] width 175 height 10
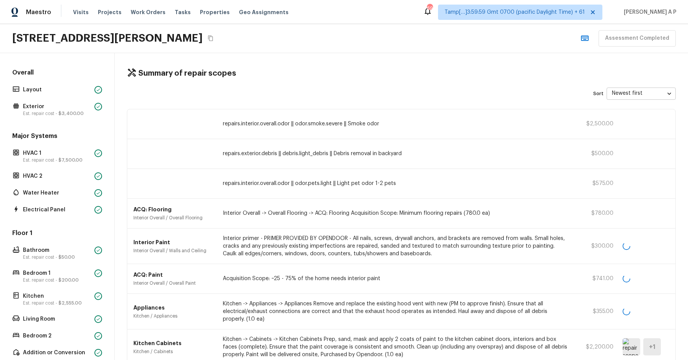
scroll to position [98, 0]
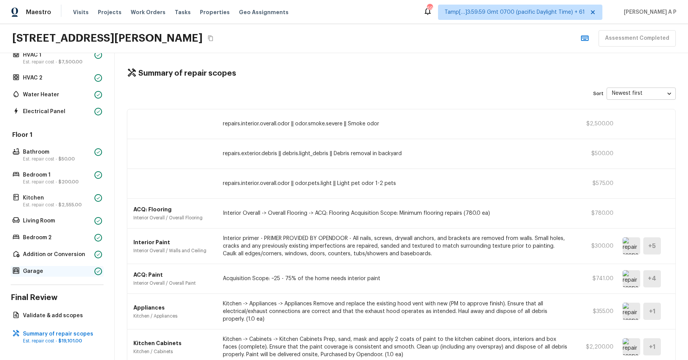
click at [43, 269] on p "Garage" at bounding box center [57, 272] width 68 height 8
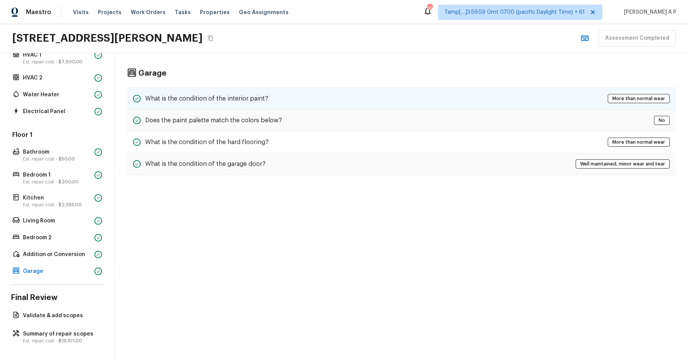
click at [235, 95] on h5 "What is the condition of the interior paint?" at bounding box center [206, 98] width 123 height 8
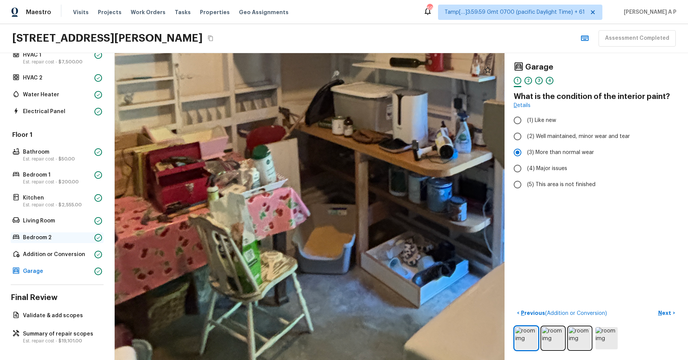
click at [46, 235] on p "Bedroom 2" at bounding box center [57, 238] width 68 height 8
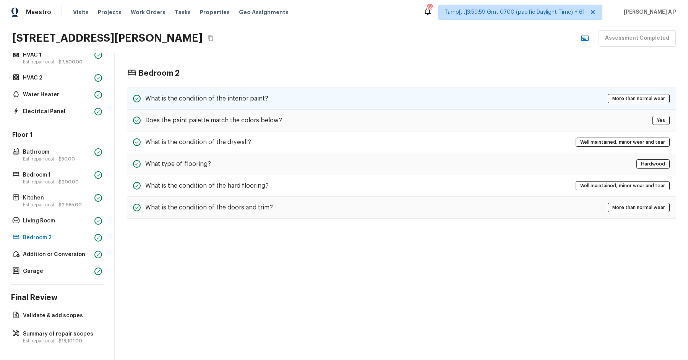
click at [197, 91] on div "What is the condition of the interior paint? More than normal wear" at bounding box center [401, 99] width 549 height 22
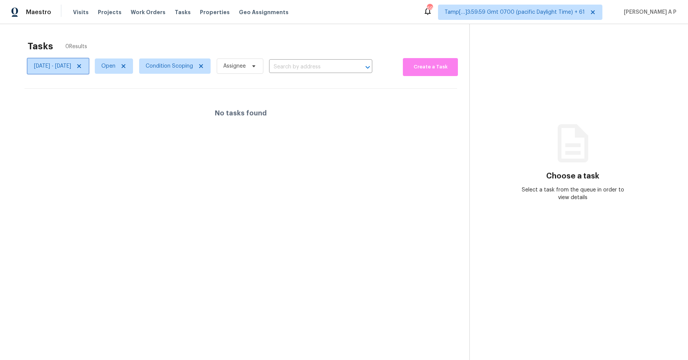
click at [70, 66] on span "[DATE] - [DATE]" at bounding box center [52, 66] width 37 height 8
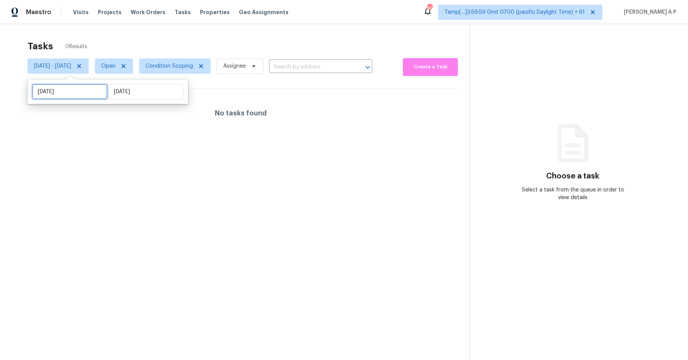
select select "8"
select select "2025"
select select "9"
select select "2025"
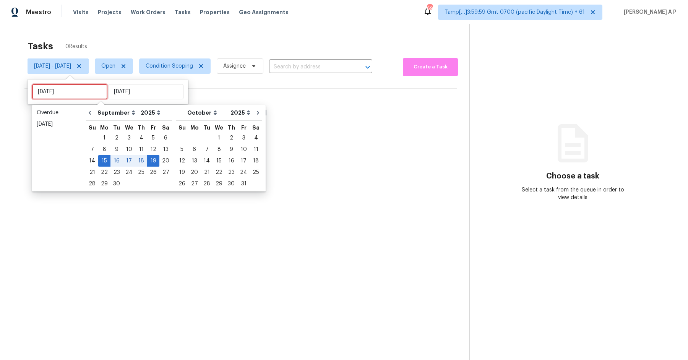
click at [71, 90] on input "[DATE]" at bounding box center [69, 91] width 75 height 15
click at [130, 135] on div "3" at bounding box center [129, 138] width 13 height 11
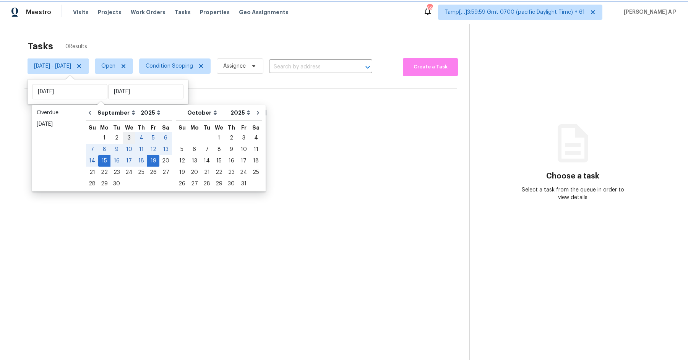
type input "[DATE]"
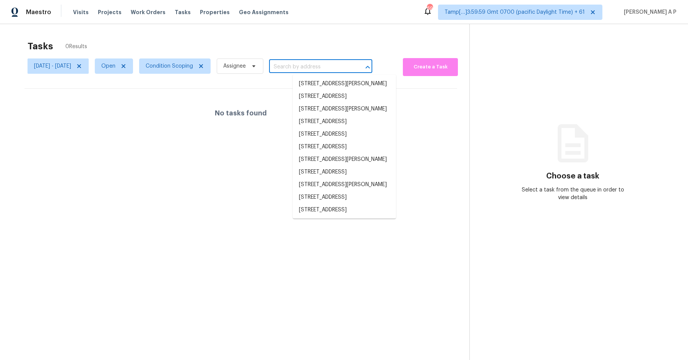
click at [326, 64] on input "text" at bounding box center [310, 67] width 82 height 12
paste input "[STREET_ADDRESS]"
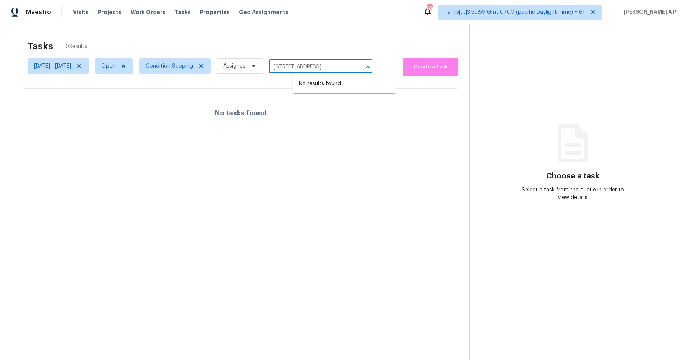
scroll to position [0, 43]
type input "[STREET_ADDRESS]"
click at [263, 65] on span "Assignee" at bounding box center [240, 65] width 47 height 15
click at [115, 67] on span "Open" at bounding box center [108, 66] width 14 height 8
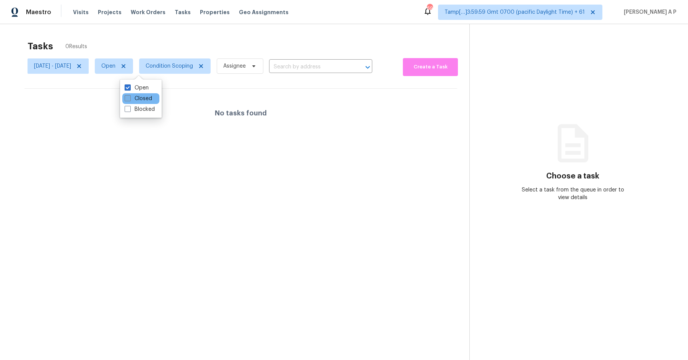
click at [140, 99] on label "Closed" at bounding box center [139, 99] width 28 height 8
click at [130, 99] on input "Closed" at bounding box center [127, 97] width 5 height 5
checkbox input "true"
click at [140, 88] on label "Open" at bounding box center [137, 88] width 24 height 8
click at [130, 88] on input "Open" at bounding box center [127, 86] width 5 height 5
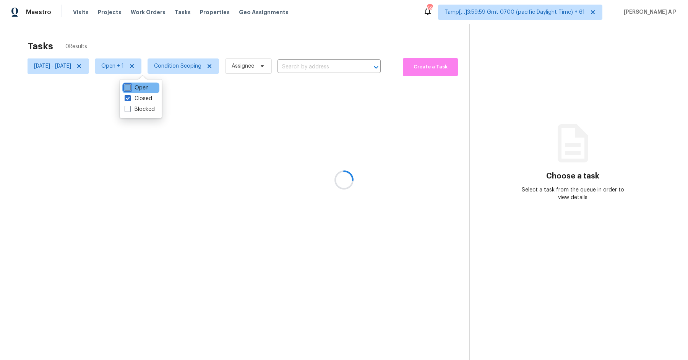
checkbox input "false"
click at [319, 63] on div at bounding box center [344, 180] width 688 height 360
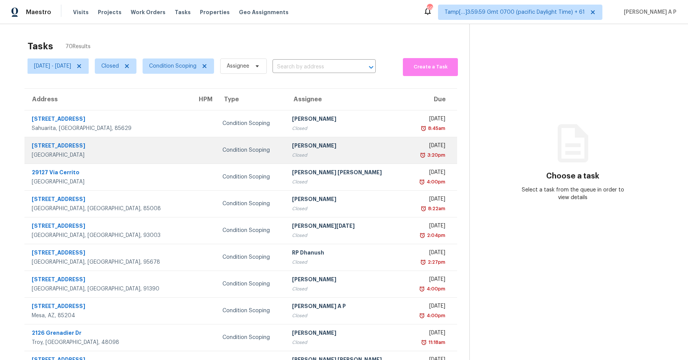
click at [191, 151] on td at bounding box center [203, 150] width 25 height 27
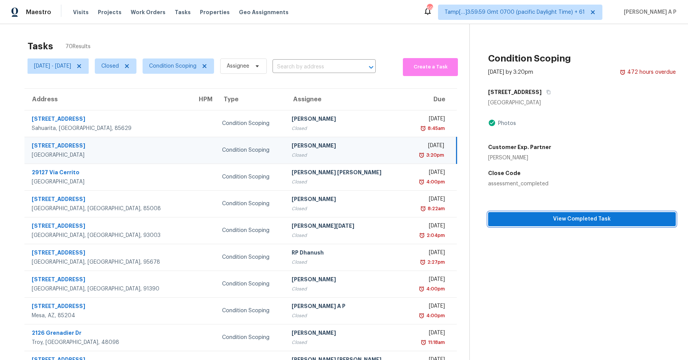
click at [528, 223] on span "View Completed Task" at bounding box center [581, 219] width 175 height 10
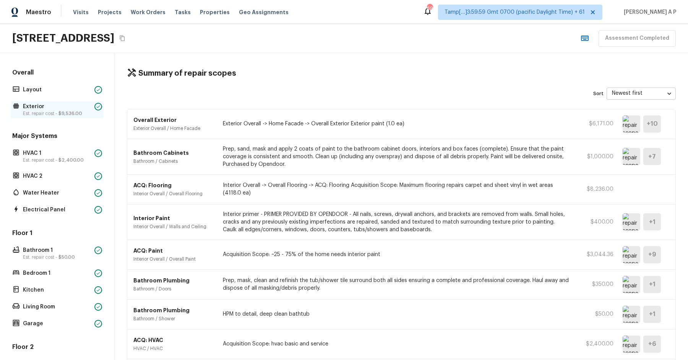
click at [65, 111] on span "$9,536.00" at bounding box center [70, 113] width 24 height 5
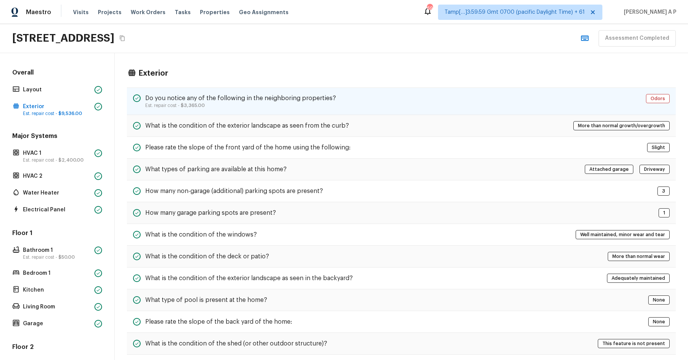
click at [224, 104] on p "Est. repair cost - $3,365.00" at bounding box center [240, 105] width 191 height 6
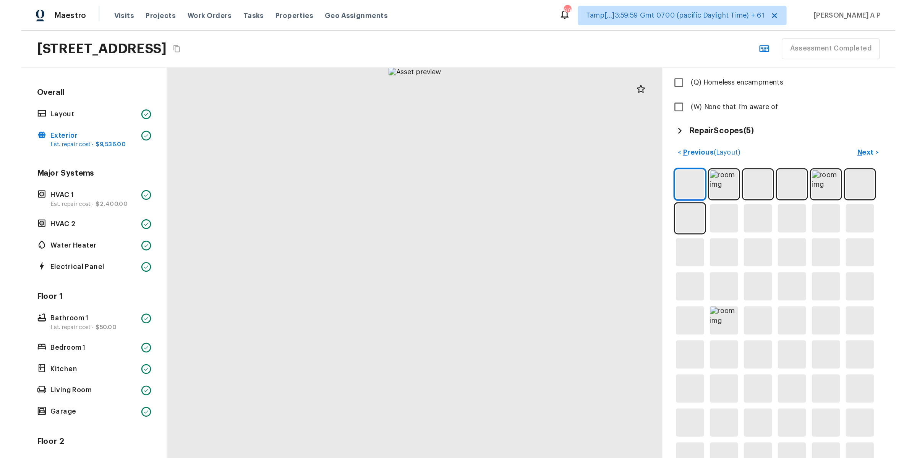
scroll to position [281, 0]
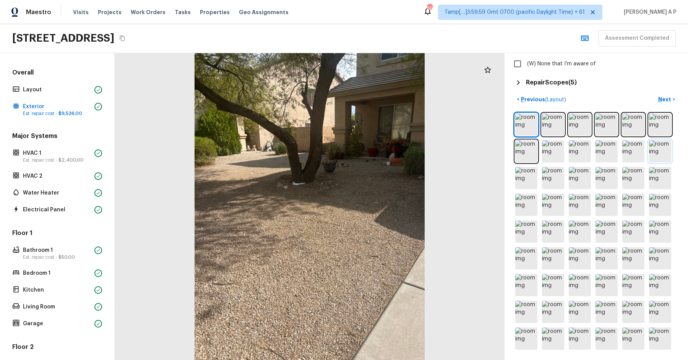
click at [657, 147] on img at bounding box center [660, 151] width 22 height 22
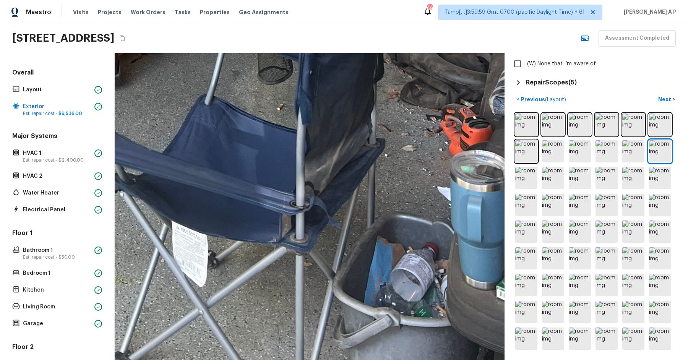
drag, startPoint x: 353, startPoint y: 311, endPoint x: 350, endPoint y: 193, distance: 118.5
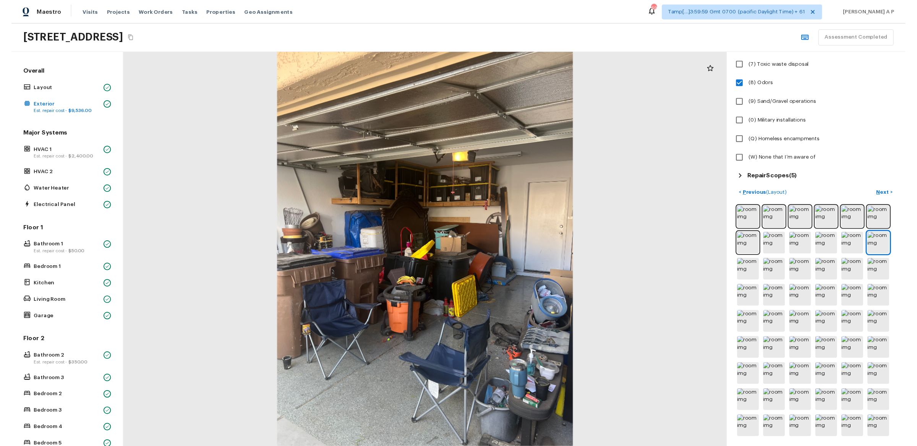
scroll to position [194, 0]
